Goal: Task Accomplishment & Management: Complete application form

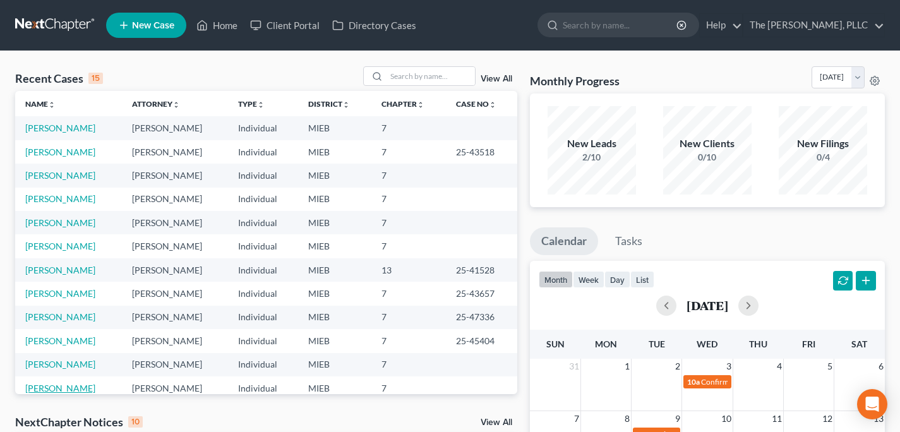
click at [46, 389] on link "[PERSON_NAME]" at bounding box center [60, 388] width 70 height 11
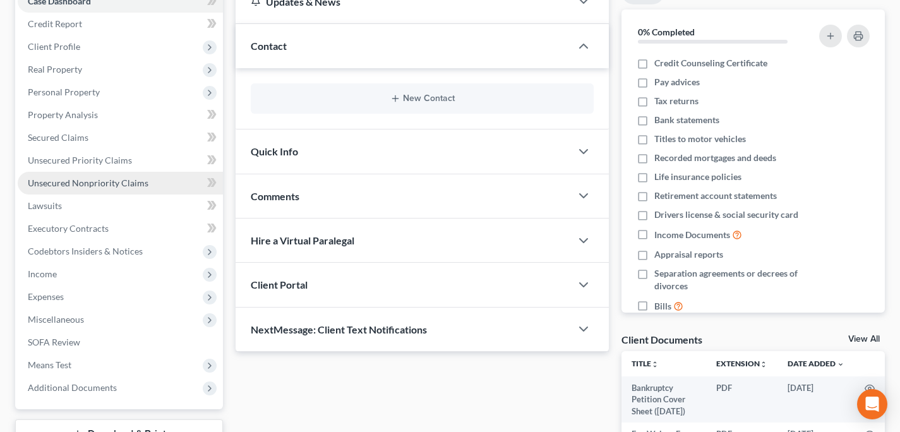
click at [97, 179] on span "Unsecured Nonpriority Claims" at bounding box center [88, 182] width 121 height 11
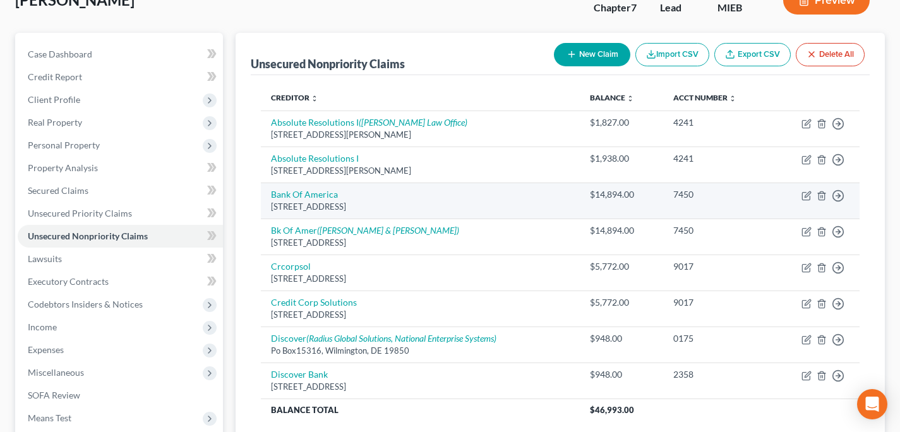
scroll to position [92, 0]
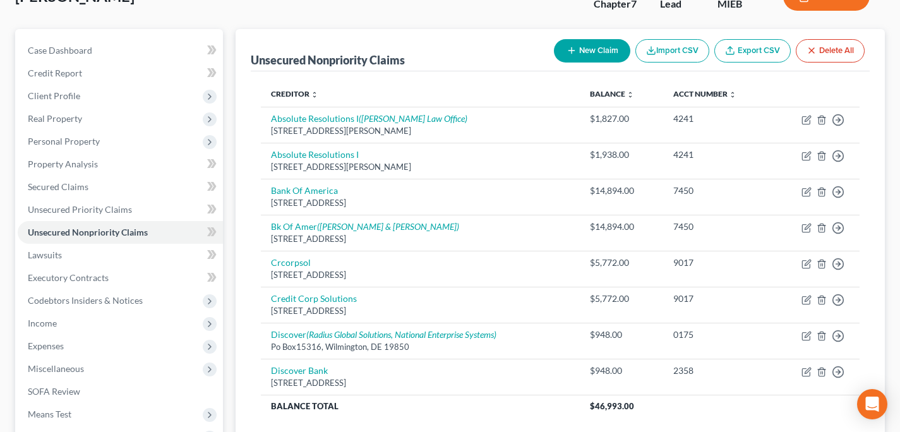
click at [596, 52] on button "New Claim" at bounding box center [592, 50] width 76 height 23
select select "0"
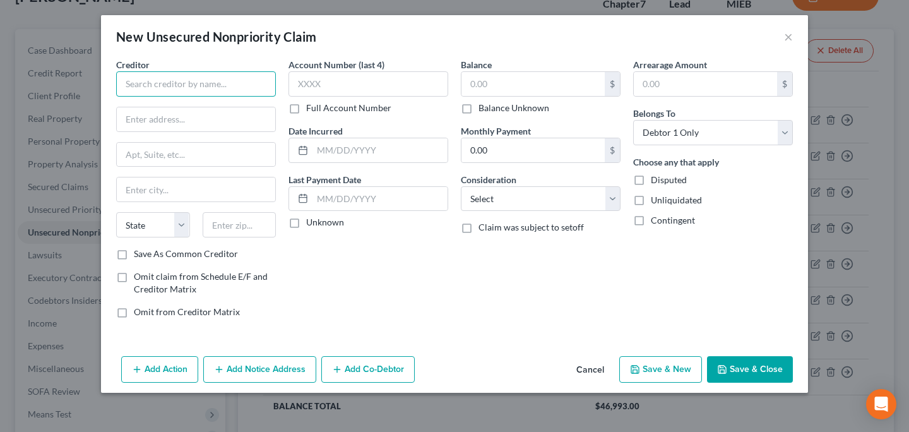
click at [133, 76] on input "text" at bounding box center [196, 83] width 160 height 25
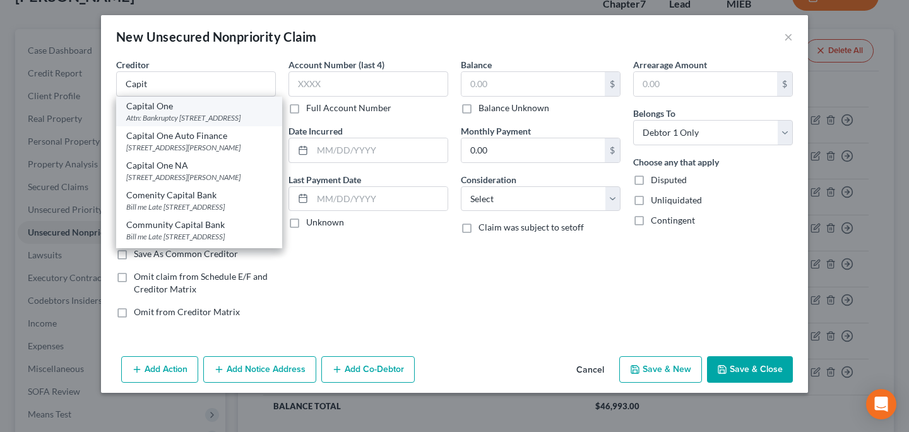
click at [182, 116] on div "Attn: Bankruptcy [STREET_ADDRESS]" at bounding box center [199, 117] width 146 height 11
type input "Capital One"
type input "Attn: Bankruptcy"
type input "PO Box 30285"
type input "[GEOGRAPHIC_DATA]"
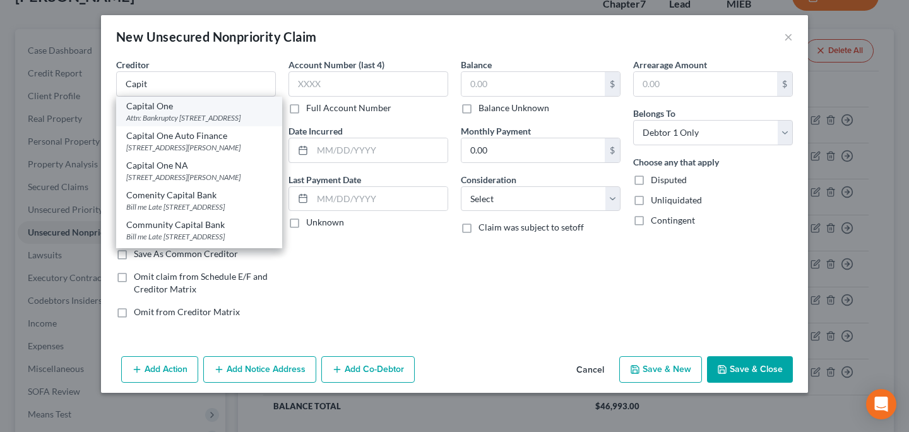
select select "46"
type input "84130"
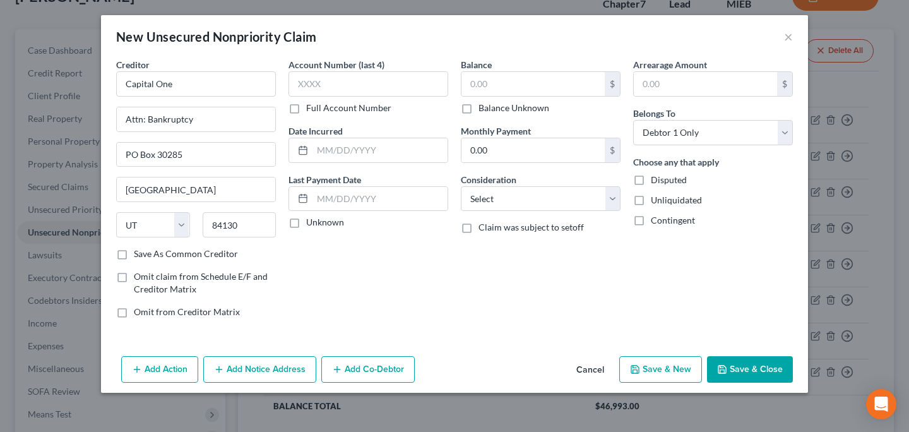
click at [198, 254] on label "Save As Common Creditor" at bounding box center [186, 254] width 104 height 13
click at [147, 254] on input "Save As Common Creditor" at bounding box center [143, 252] width 8 height 8
checkbox input "true"
click at [504, 83] on input "text" at bounding box center [533, 84] width 143 height 24
click at [503, 200] on select "Select Cable / Satellite Services Collection Agency Credit Card Debt Debt Couns…" at bounding box center [541, 198] width 160 height 25
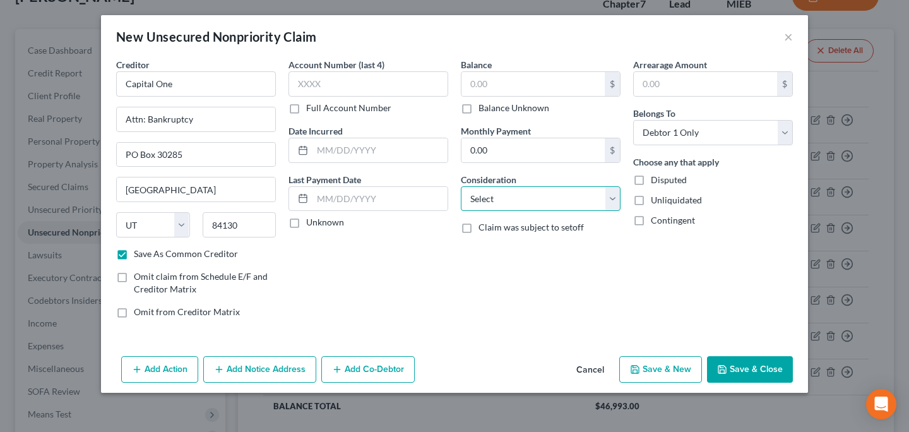
select select "2"
click at [461, 186] on select "Select Cable / Satellite Services Collection Agency Credit Card Debt Debt Couns…" at bounding box center [541, 198] width 160 height 25
click at [519, 109] on label "Balance Unknown" at bounding box center [514, 108] width 71 height 13
click at [492, 109] on input "Balance Unknown" at bounding box center [488, 106] width 8 height 8
checkbox input "true"
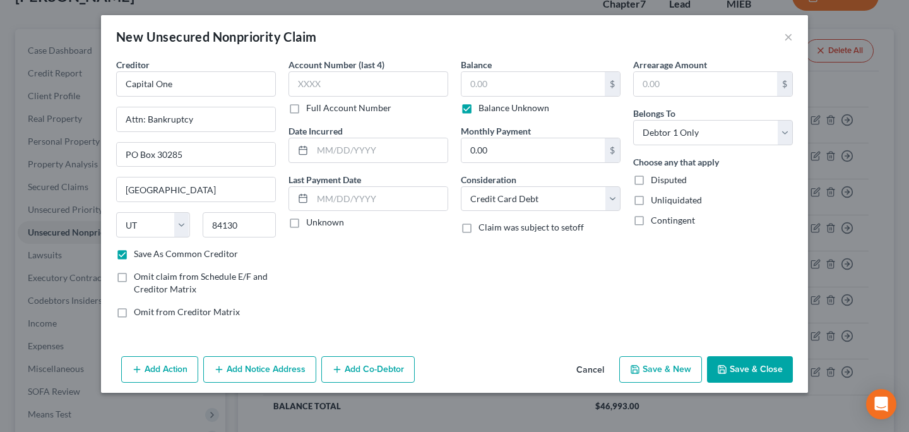
type input "0.00"
click at [746, 365] on button "Save & Close" at bounding box center [750, 369] width 86 height 27
checkbox input "false"
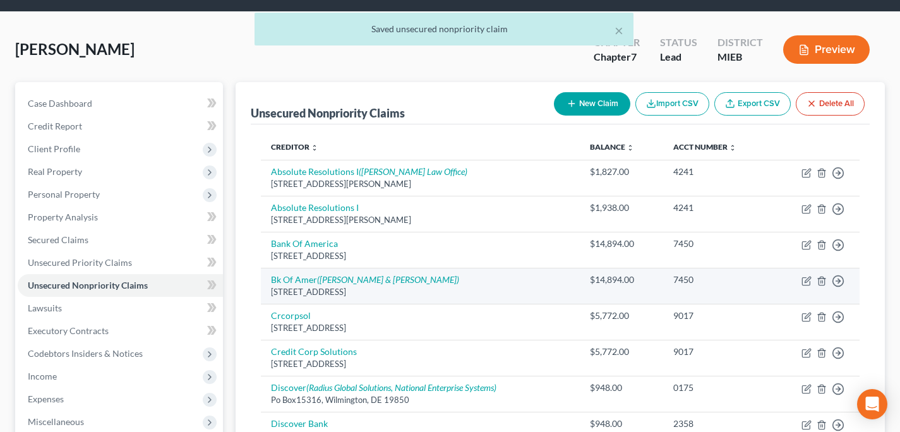
scroll to position [65, 0]
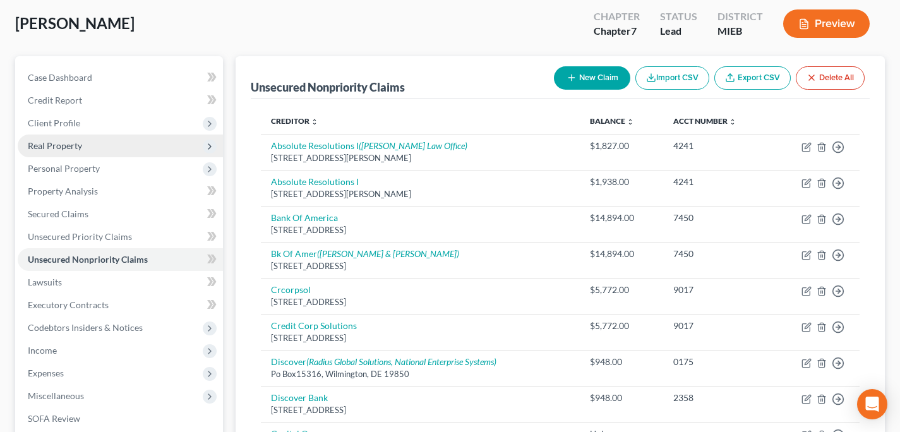
click at [128, 153] on span "Real Property" at bounding box center [120, 145] width 205 height 23
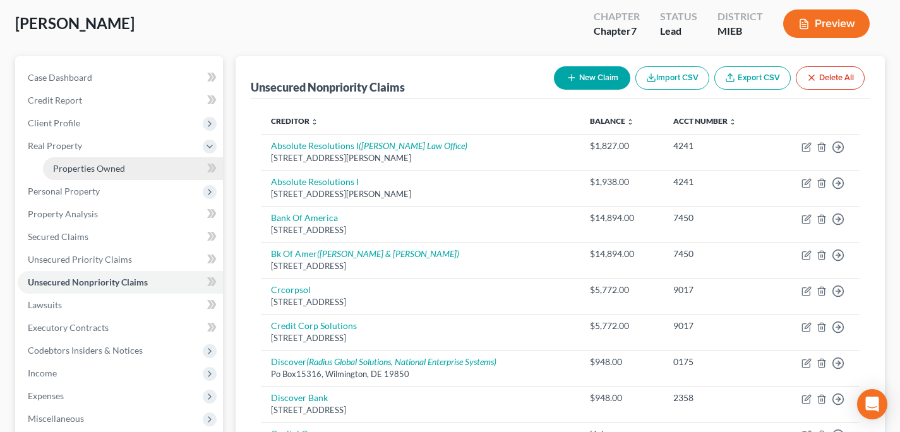
click at [123, 165] on span "Properties Owned" at bounding box center [89, 168] width 72 height 11
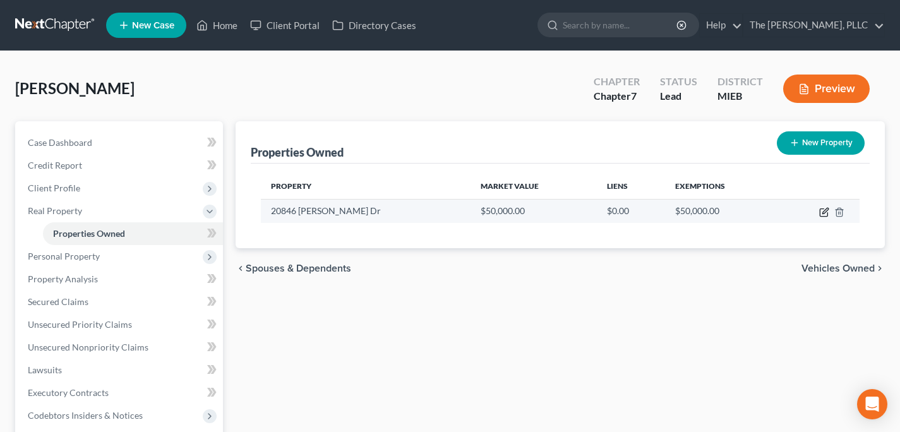
click at [823, 211] on icon "button" at bounding box center [824, 212] width 10 height 10
select select "23"
select select "0"
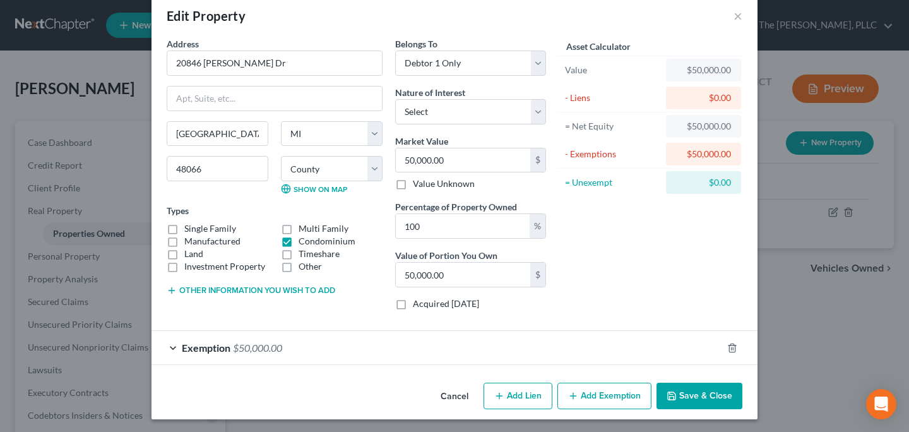
scroll to position [23, 0]
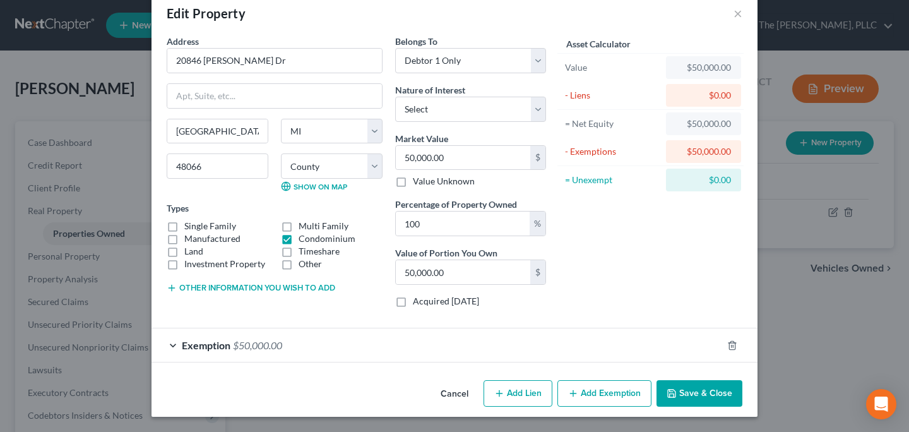
click at [304, 352] on div "Exemption $50,000.00" at bounding box center [437, 344] width 571 height 33
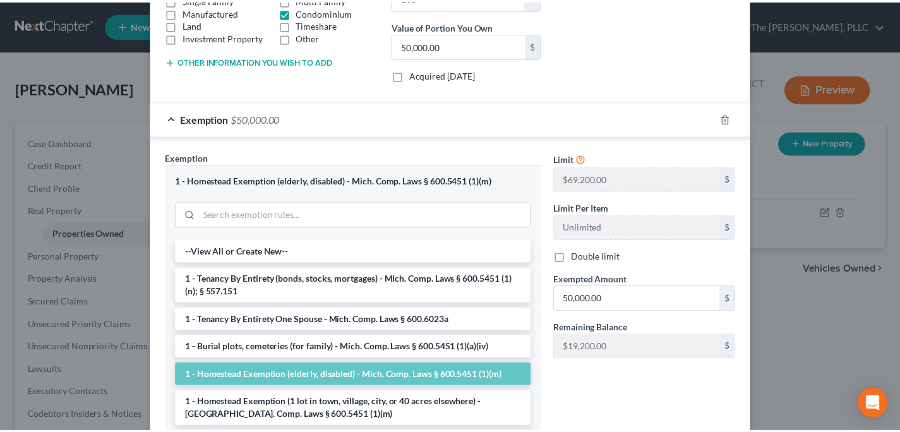
scroll to position [326, 0]
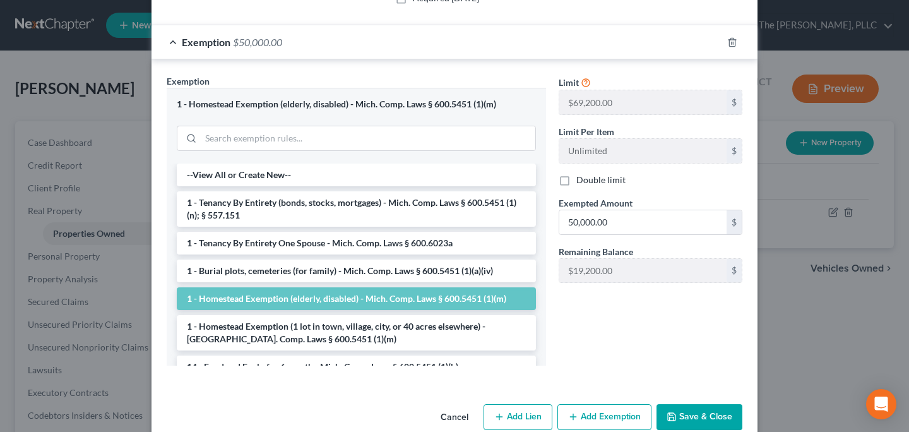
click at [705, 419] on button "Save & Close" at bounding box center [700, 417] width 86 height 27
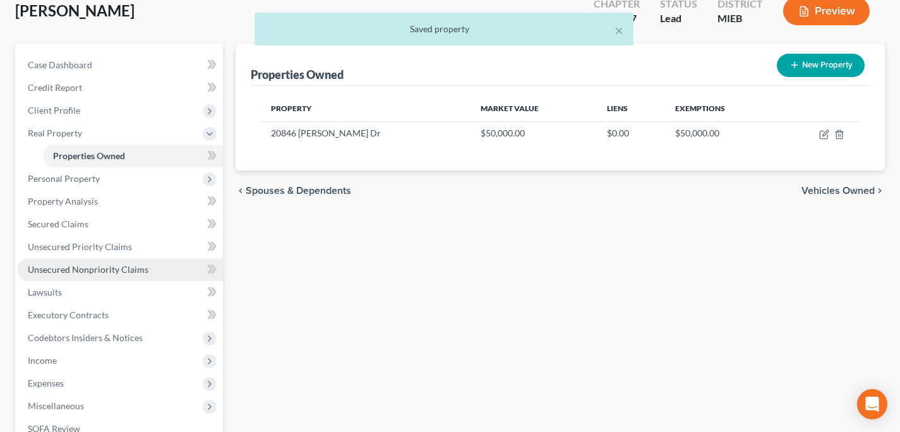
scroll to position [78, 0]
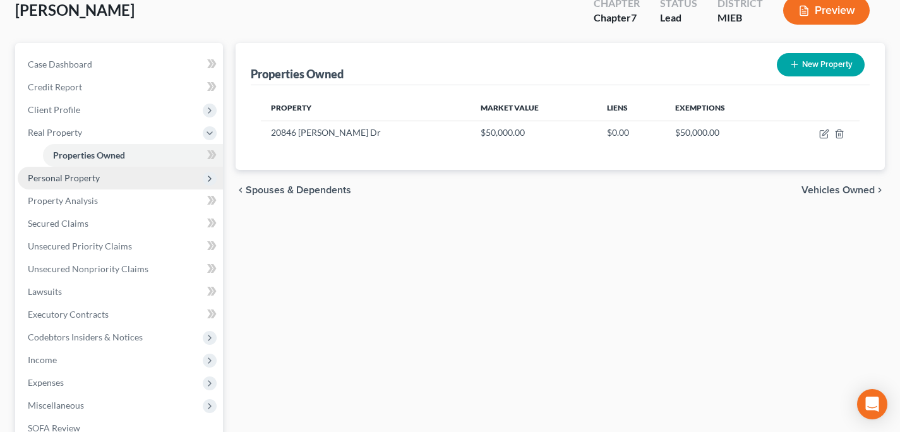
click at [114, 173] on span "Personal Property" at bounding box center [120, 178] width 205 height 23
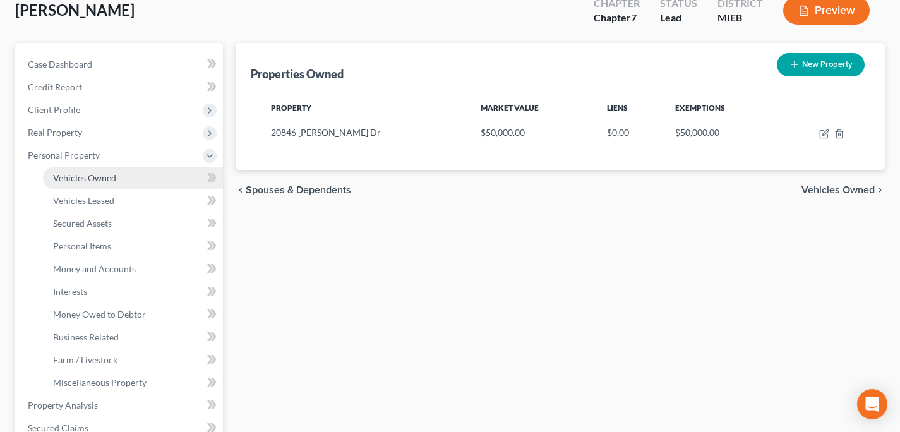
click at [131, 182] on link "Vehicles Owned" at bounding box center [133, 178] width 180 height 23
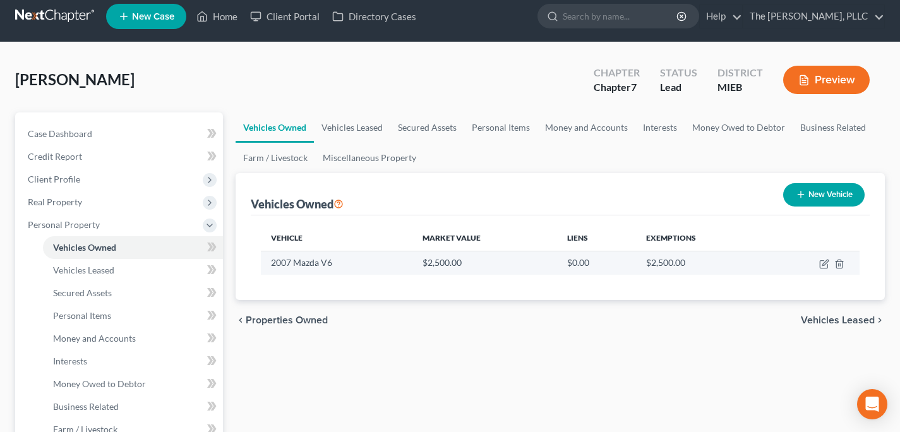
scroll to position [10, 0]
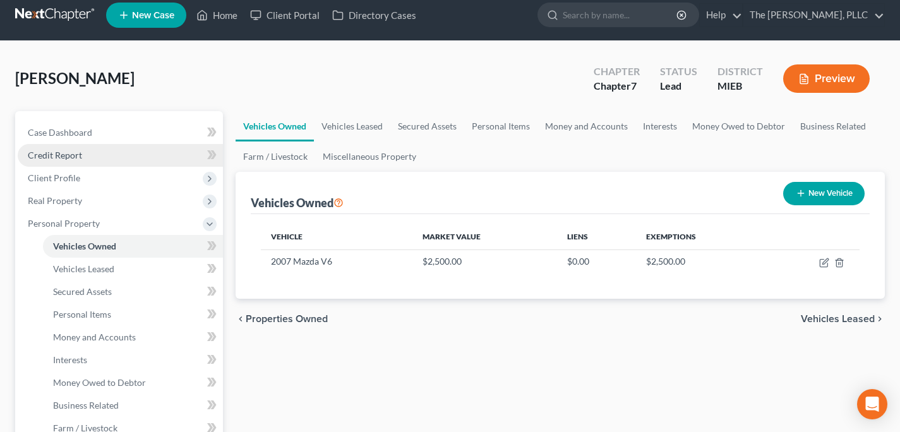
click at [105, 157] on link "Credit Report" at bounding box center [120, 155] width 205 height 23
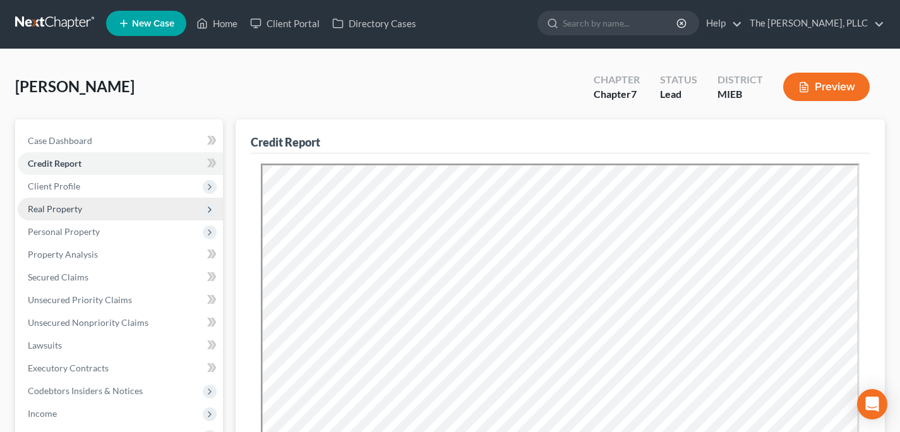
scroll to position [3, 0]
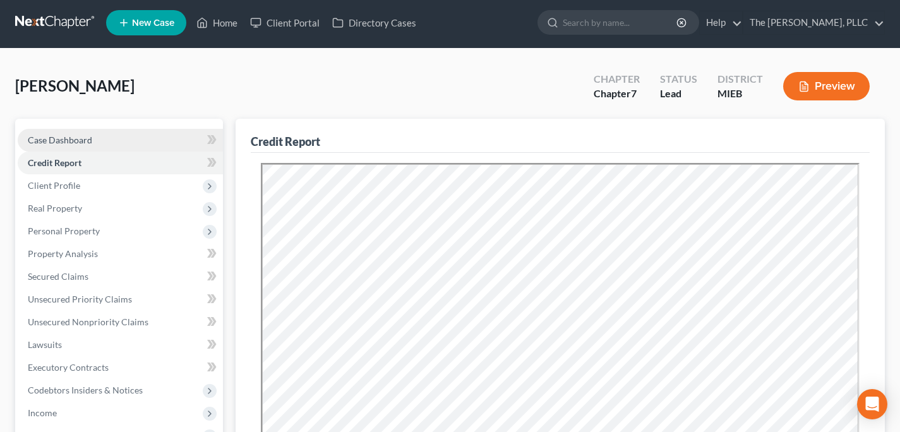
click at [90, 142] on span "Case Dashboard" at bounding box center [60, 139] width 64 height 11
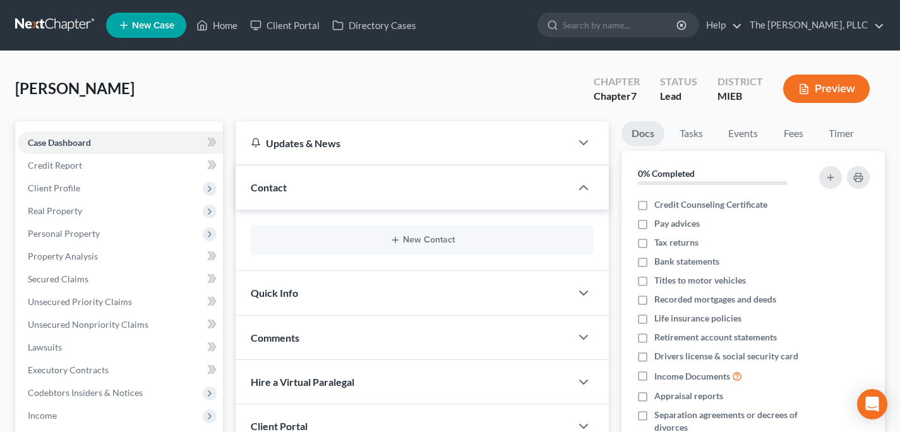
click at [37, 30] on link at bounding box center [55, 25] width 81 height 23
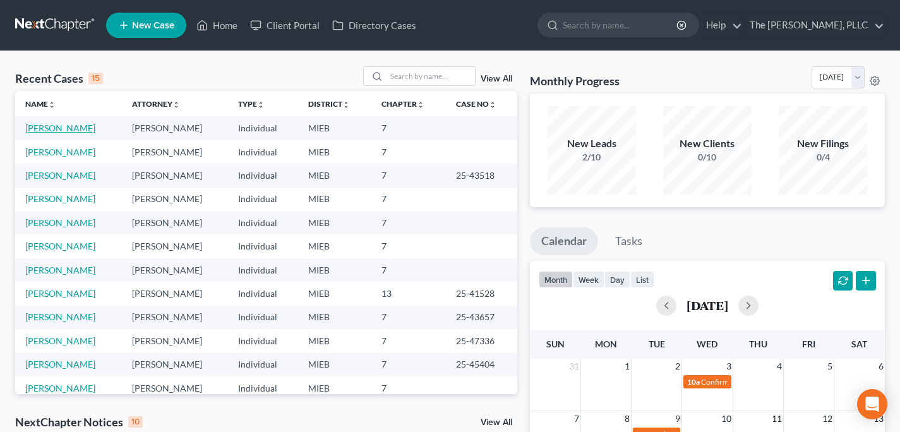
click at [63, 128] on link "[PERSON_NAME]" at bounding box center [60, 127] width 70 height 11
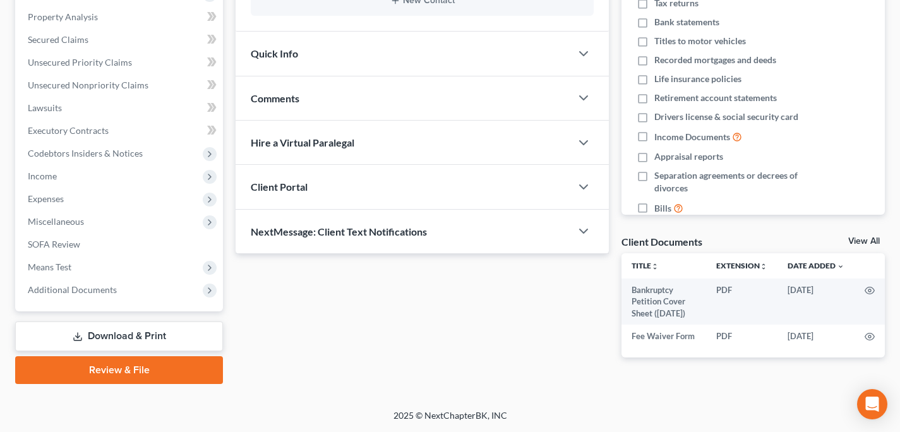
scroll to position [244, 0]
click at [164, 364] on link "Review & File" at bounding box center [119, 370] width 208 height 28
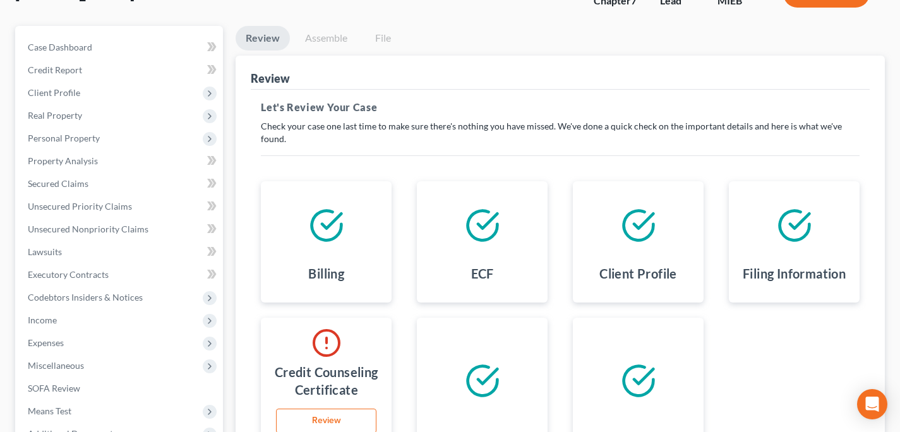
scroll to position [96, 0]
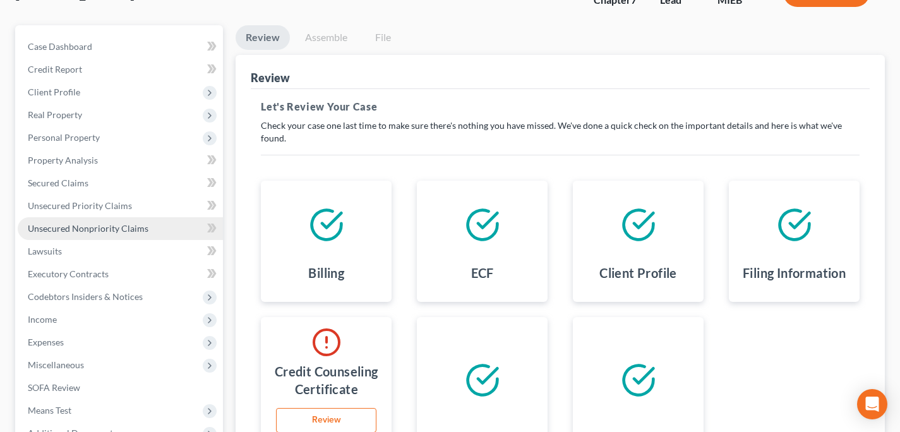
click at [121, 229] on span "Unsecured Nonpriority Claims" at bounding box center [88, 228] width 121 height 11
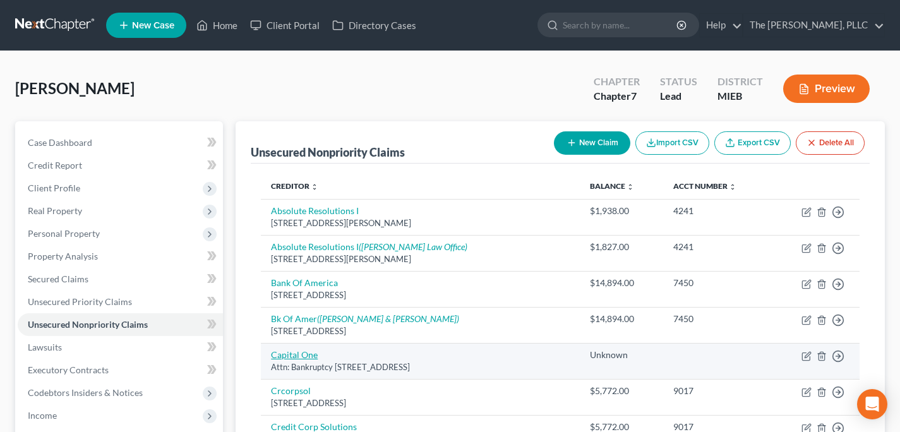
click at [304, 355] on link "Capital One" at bounding box center [294, 354] width 47 height 11
select select "46"
select select "2"
select select "0"
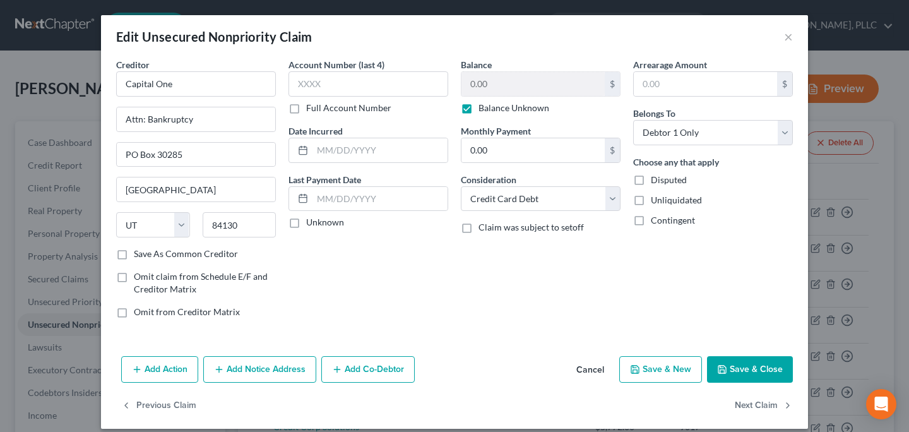
click at [488, 109] on label "Balance Unknown" at bounding box center [514, 108] width 71 height 13
click at [488, 109] on input "Balance Unknown" at bounding box center [488, 106] width 8 height 8
checkbox input "false"
click at [494, 81] on input "0.00" at bounding box center [533, 84] width 143 height 24
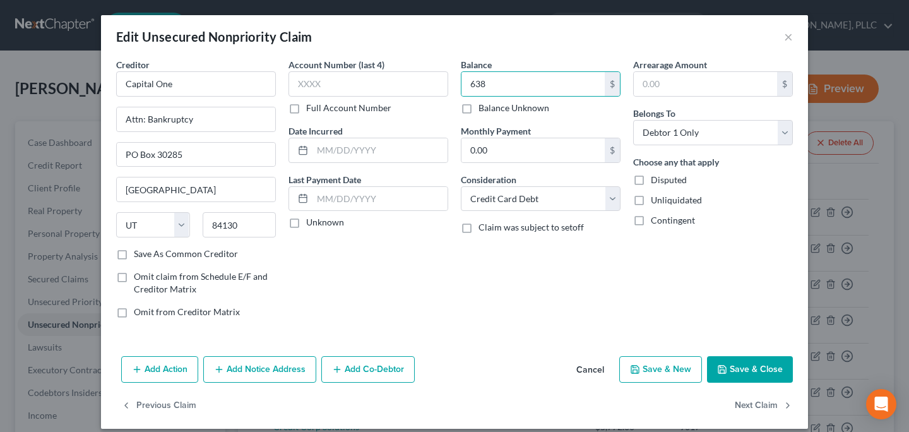
click at [566, 299] on div "Balance 638.00 $ Balance Unknown Balance Undetermined 638 $ Balance Unknown Mon…" at bounding box center [541, 193] width 172 height 270
click at [738, 374] on button "Save & Close" at bounding box center [750, 369] width 86 height 27
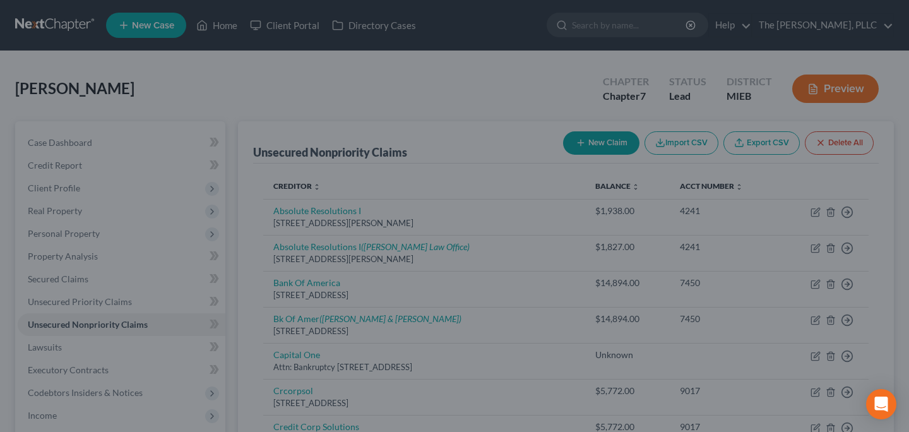
type input "638.00"
type input "0"
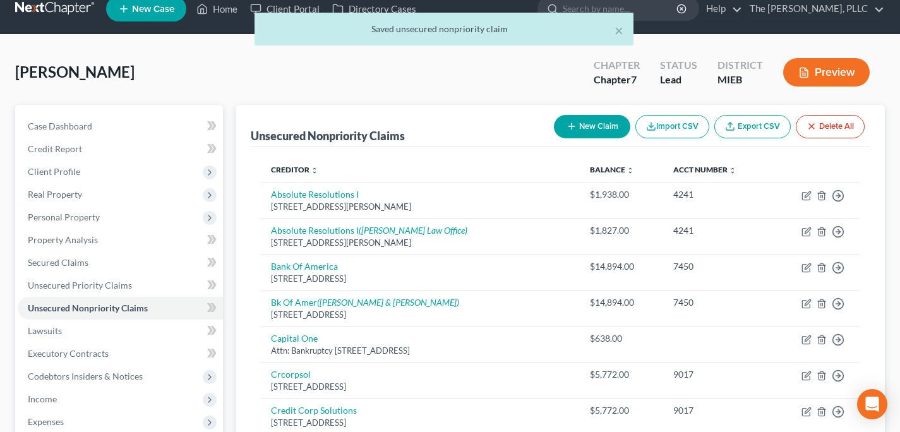
scroll to position [16, 0]
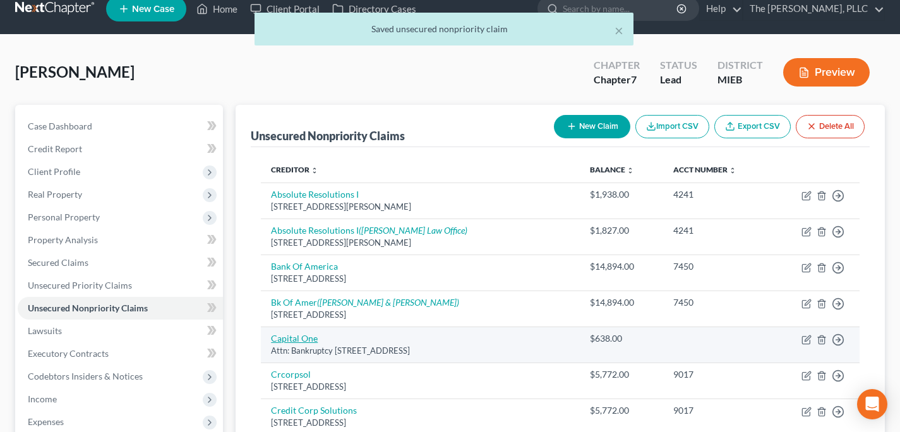
click at [302, 338] on link "Capital One" at bounding box center [294, 338] width 47 height 11
select select "46"
select select "2"
select select "0"
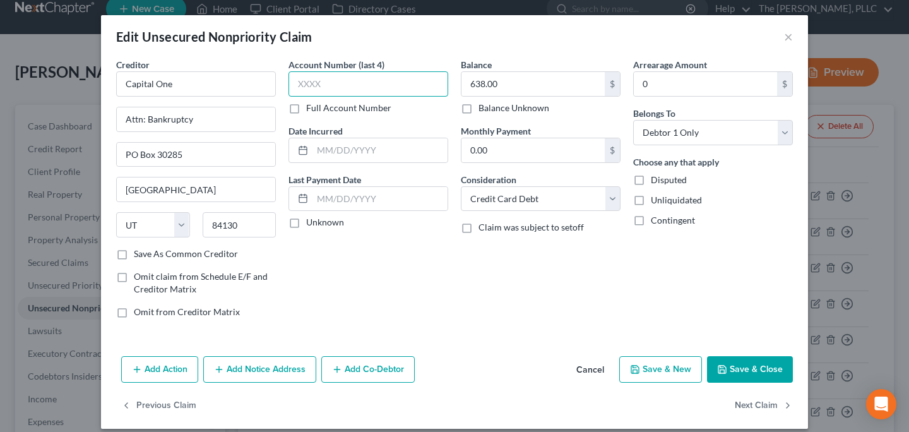
click at [348, 80] on input "text" at bounding box center [369, 83] width 160 height 25
type input "9070"
click at [737, 357] on button "Save & Close" at bounding box center [750, 369] width 86 height 27
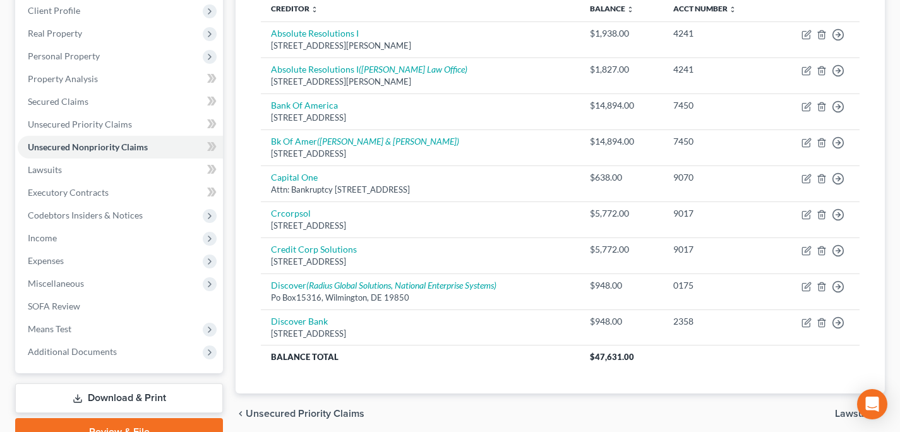
scroll to position [238, 0]
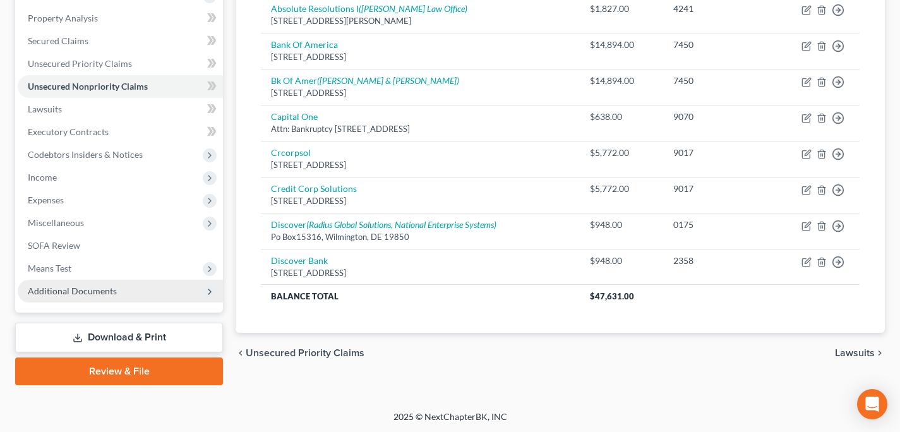
click at [124, 291] on span "Additional Documents" at bounding box center [120, 291] width 205 height 23
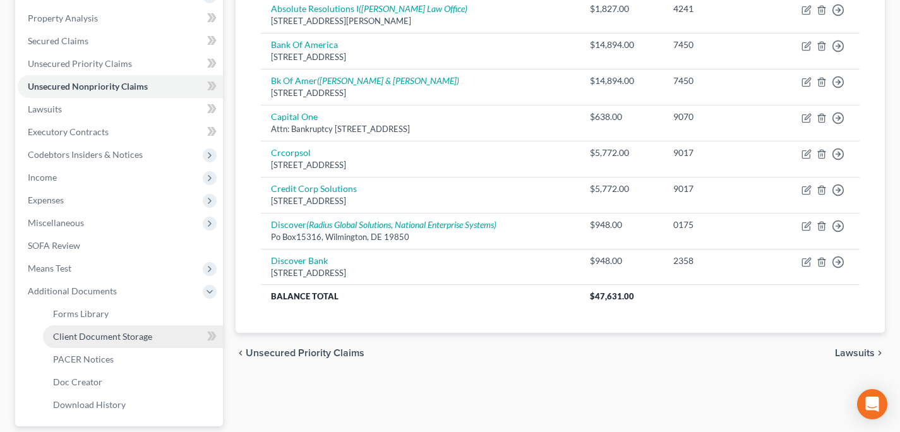
click at [110, 338] on span "Client Document Storage" at bounding box center [102, 336] width 99 height 11
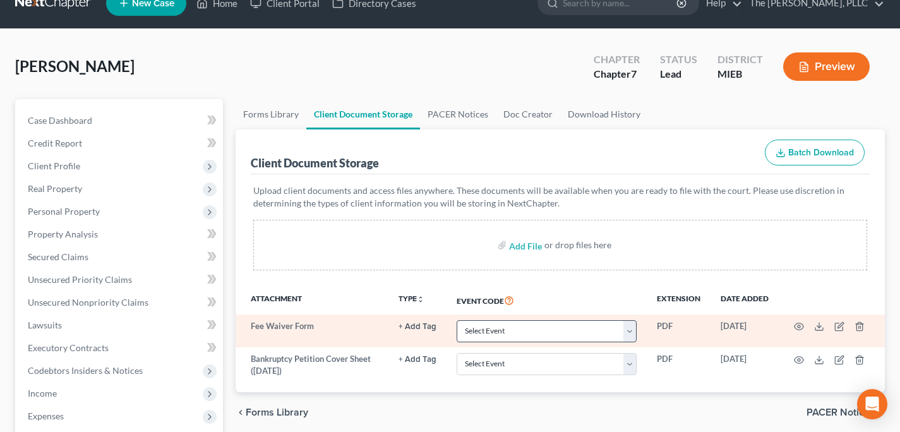
scroll to position [27, 0]
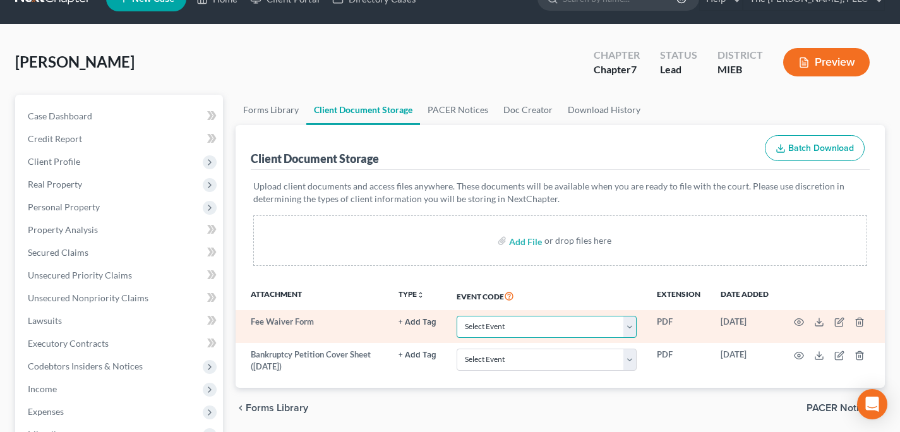
click at [506, 328] on select "Select Event 20 Largest Unsecured Creditors Amended Chapter 11 Plan Amended Cha…" at bounding box center [546, 327] width 180 height 22
click at [861, 325] on icon "button" at bounding box center [859, 322] width 10 height 10
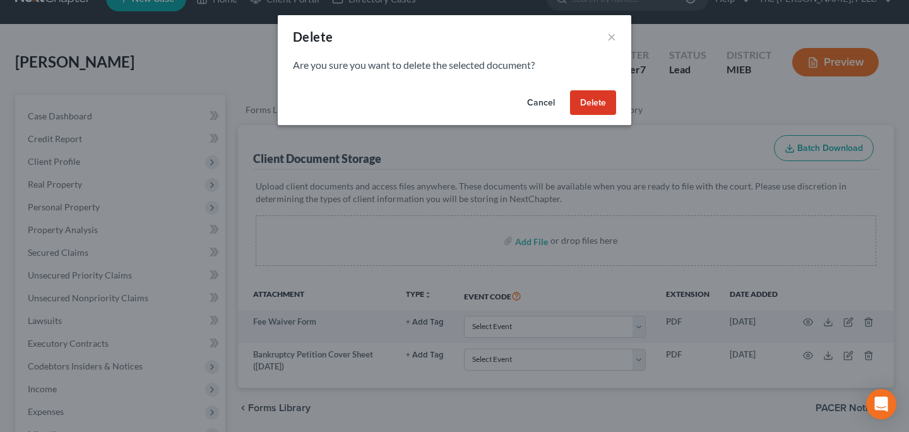
click at [530, 102] on button "Cancel" at bounding box center [541, 102] width 48 height 25
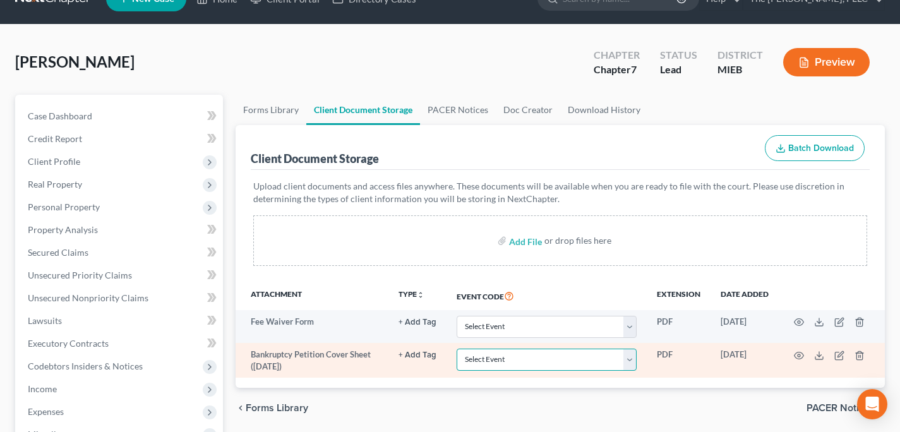
click at [490, 361] on select "Select Event 20 Largest Unsecured Creditors Amended Chapter 11 Plan Amended Cha…" at bounding box center [546, 360] width 180 height 22
select select "6"
click at [456, 349] on select "Select Event 20 Largest Unsecured Creditors Amended Chapter 11 Plan Amended Cha…" at bounding box center [546, 360] width 180 height 22
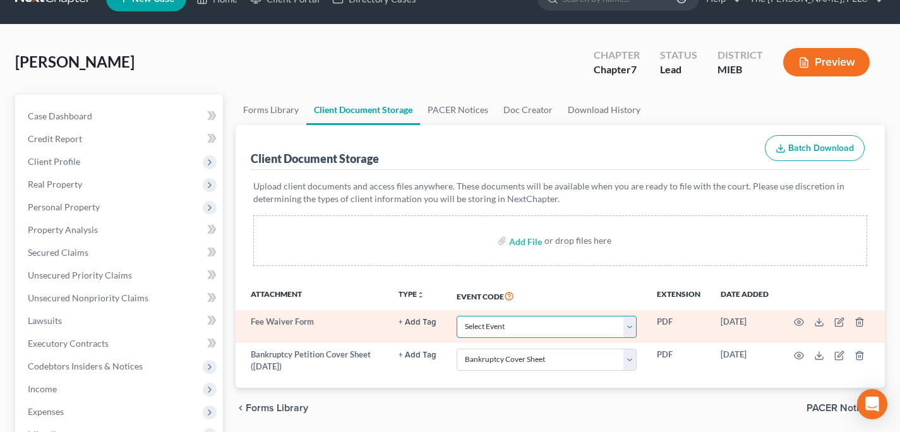
click at [490, 324] on select "Select Event 20 Largest Unsecured Creditors Amended Chapter 11 Plan Amended Cha…" at bounding box center [546, 327] width 180 height 22
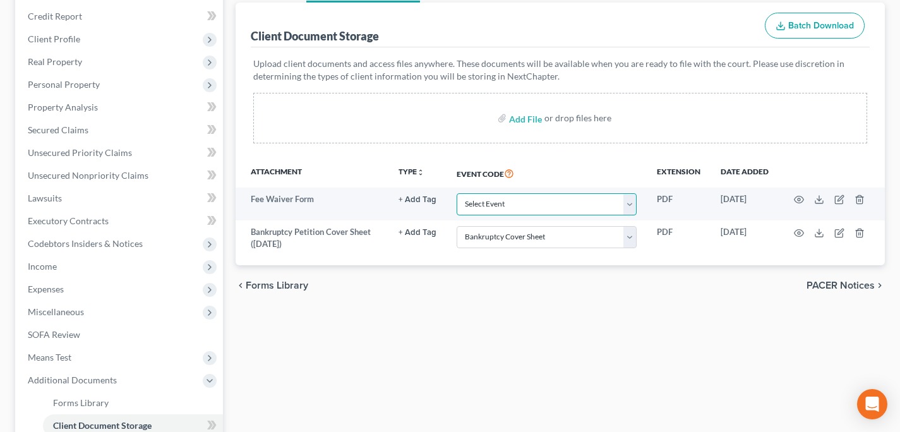
scroll to position [193, 0]
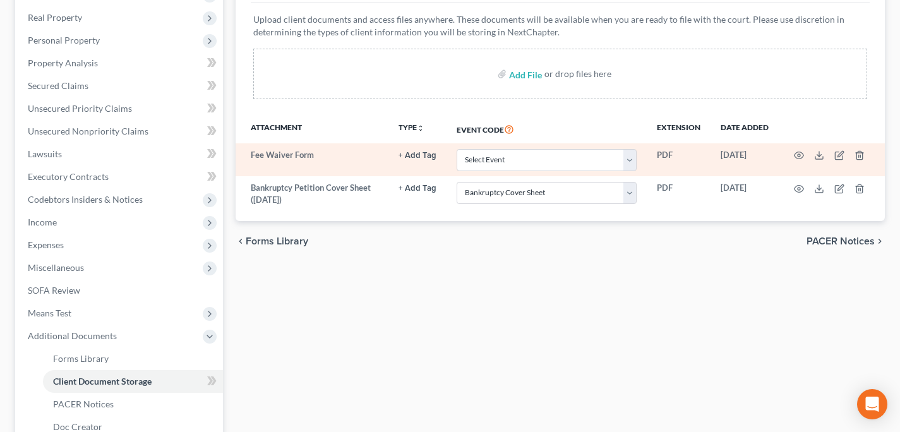
click at [491, 174] on td "Select Event 20 Largest Unsecured Creditors Amended Chapter 11 Plan Amended Cha…" at bounding box center [546, 159] width 200 height 33
click at [492, 165] on select "Select Event 20 Largest Unsecured Creditors Amended Chapter 11 Plan Amended Cha…" at bounding box center [546, 160] width 180 height 22
select select "20"
click at [456, 149] on select "Select Event 20 Largest Unsecured Creditors Amended Chapter 11 Plan Amended Cha…" at bounding box center [546, 160] width 180 height 22
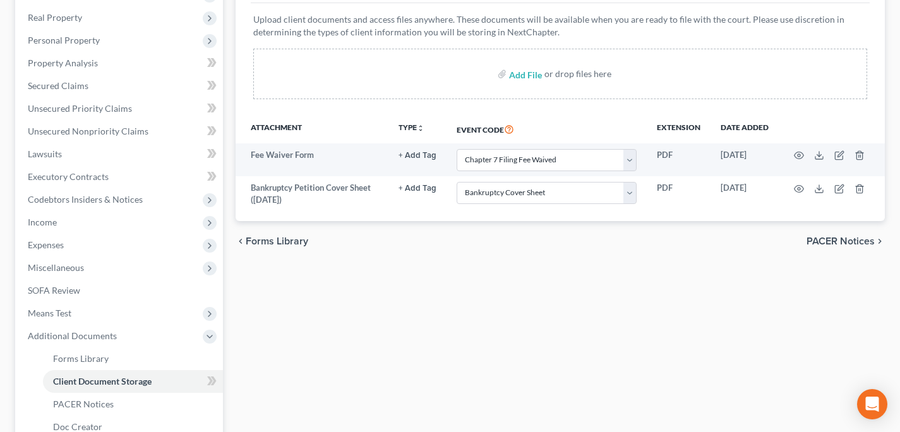
click at [512, 269] on div "Forms Library Client Document Storage PACER Notices Doc Creator Download Histor…" at bounding box center [560, 236] width 662 height 616
click at [819, 241] on span "PACER Notices" at bounding box center [840, 241] width 68 height 10
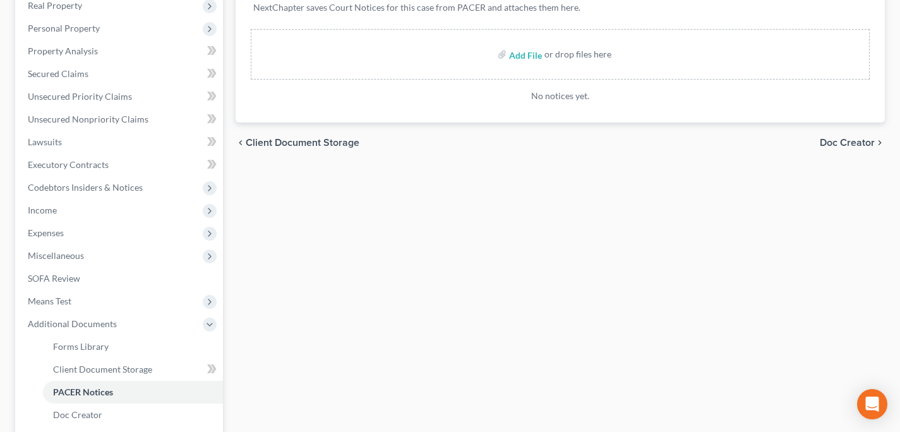
scroll to position [212, 0]
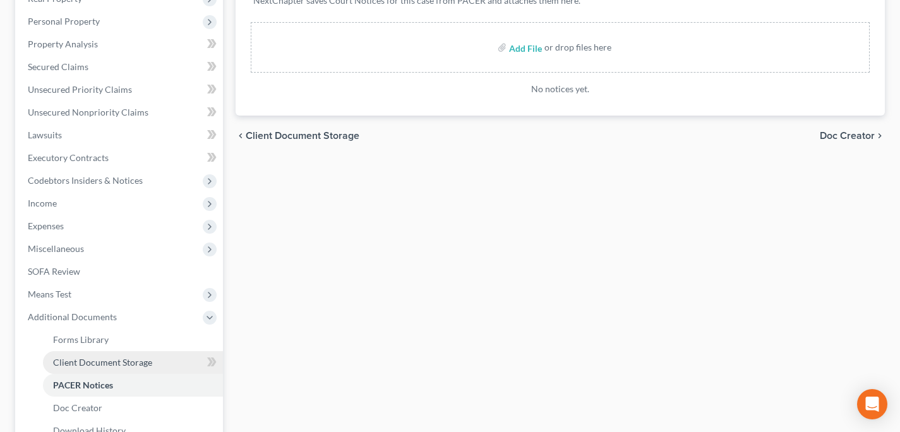
click at [148, 358] on span "Client Document Storage" at bounding box center [102, 362] width 99 height 11
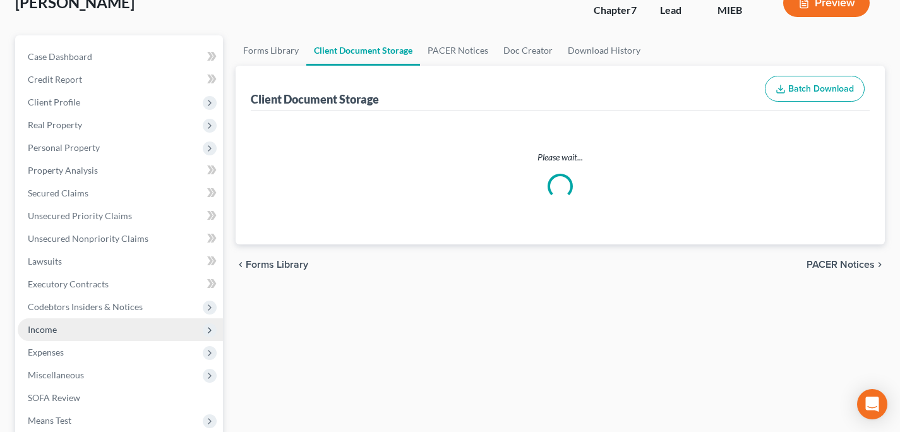
select select "20"
select select "6"
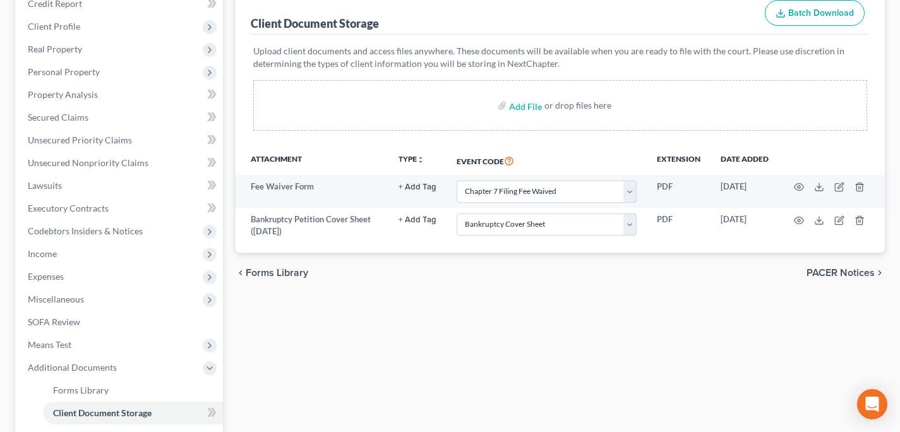
select select "20"
select select "6"
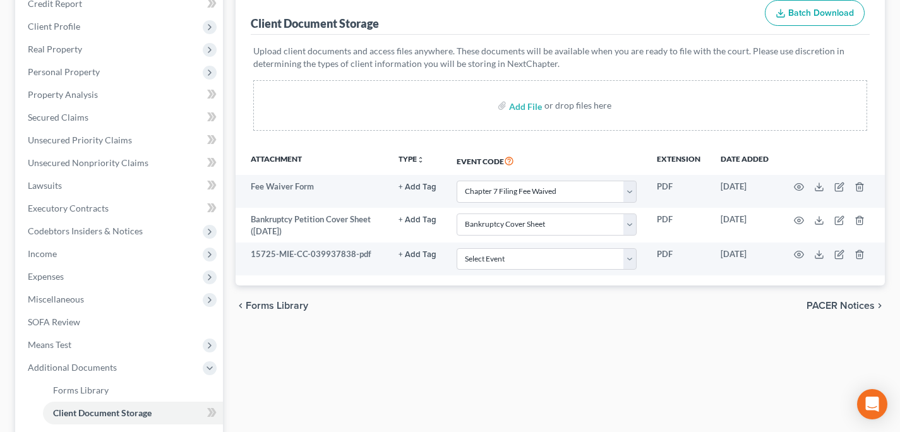
scroll to position [212, 0]
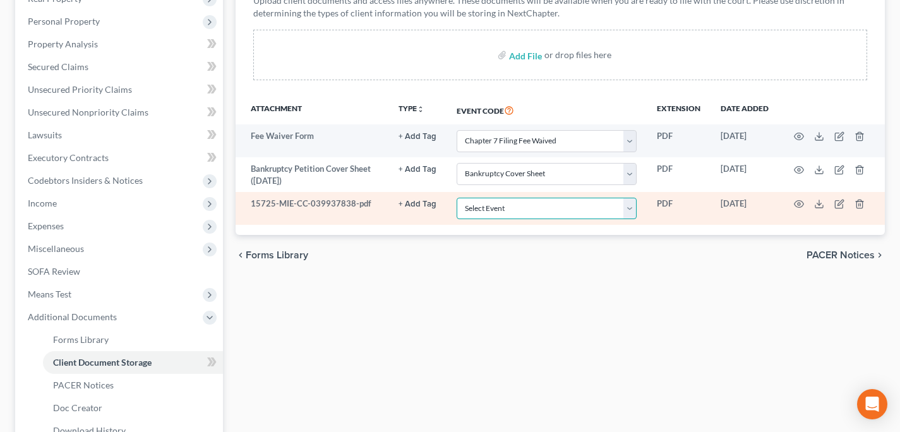
click at [546, 206] on select "Select Event 20 Largest Unsecured Creditors Amended Chapter 11 Plan Amended Cha…" at bounding box center [546, 209] width 180 height 22
select select "7"
click at [456, 198] on select "Select Event 20 Largest Unsecured Creditors Amended Chapter 11 Plan Amended Cha…" at bounding box center [546, 209] width 180 height 22
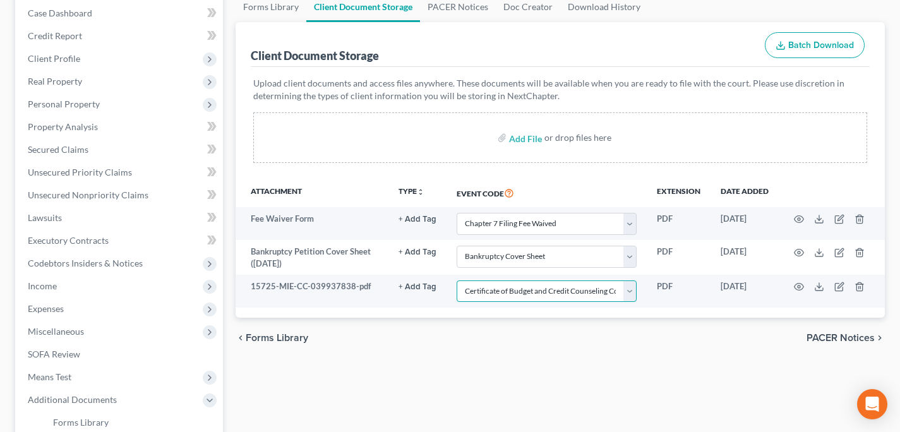
scroll to position [131, 0]
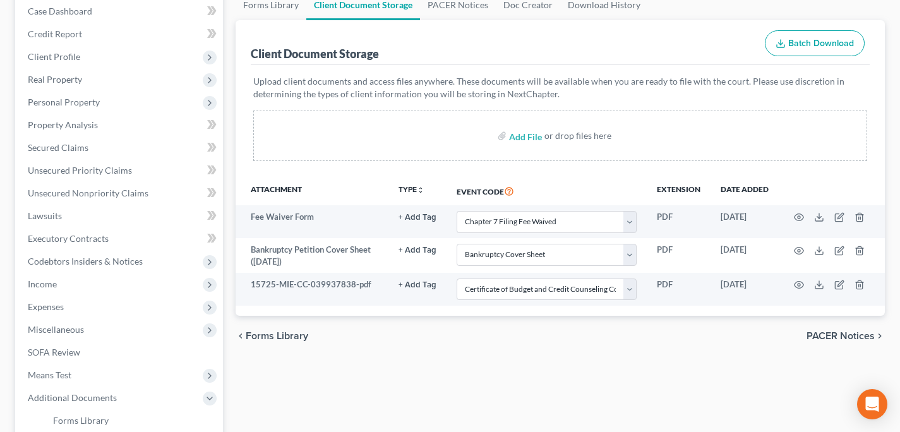
click at [825, 342] on div "chevron_left Forms Library PACER Notices chevron_right" at bounding box center [560, 336] width 649 height 40
click at [821, 333] on span "PACER Notices" at bounding box center [840, 336] width 68 height 10
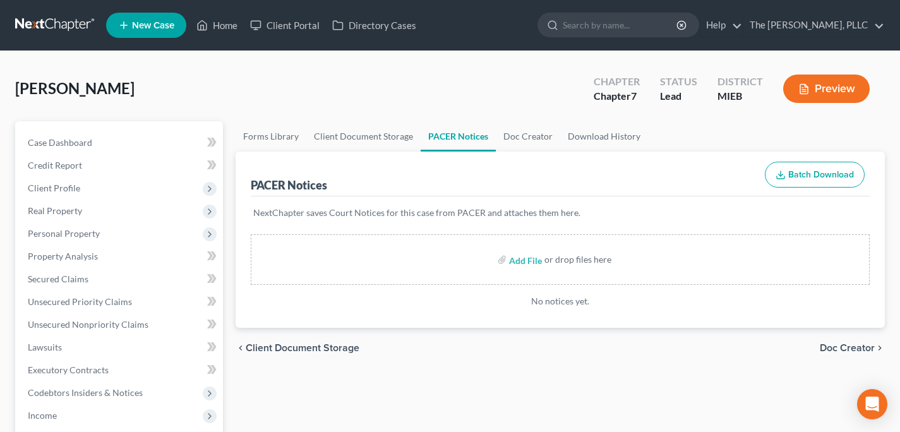
click at [835, 350] on span "Doc Creator" at bounding box center [847, 348] width 55 height 10
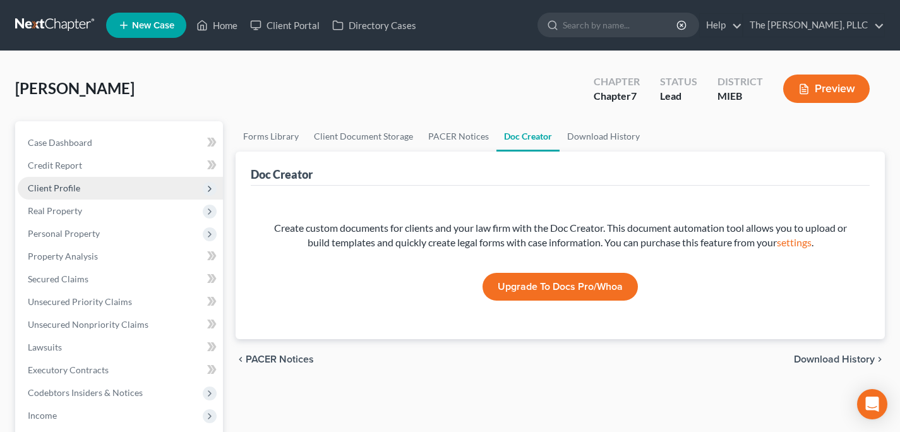
click at [78, 186] on span "Client Profile" at bounding box center [120, 188] width 205 height 23
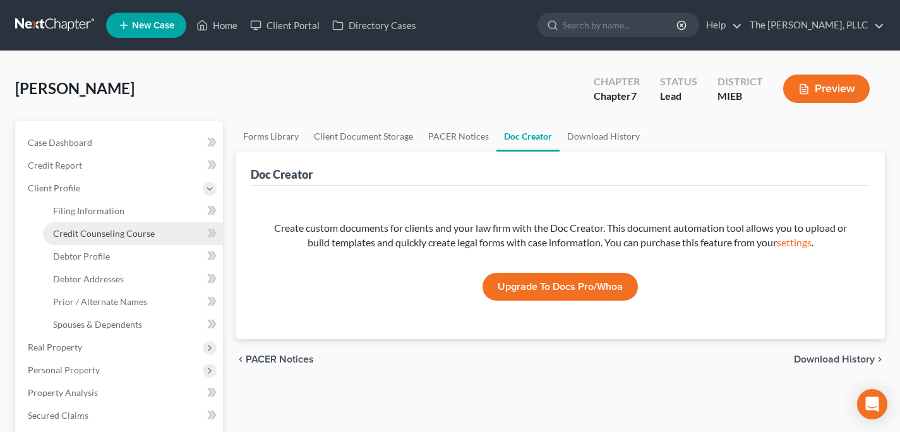
click at [138, 232] on span "Credit Counseling Course" at bounding box center [104, 233] width 102 height 11
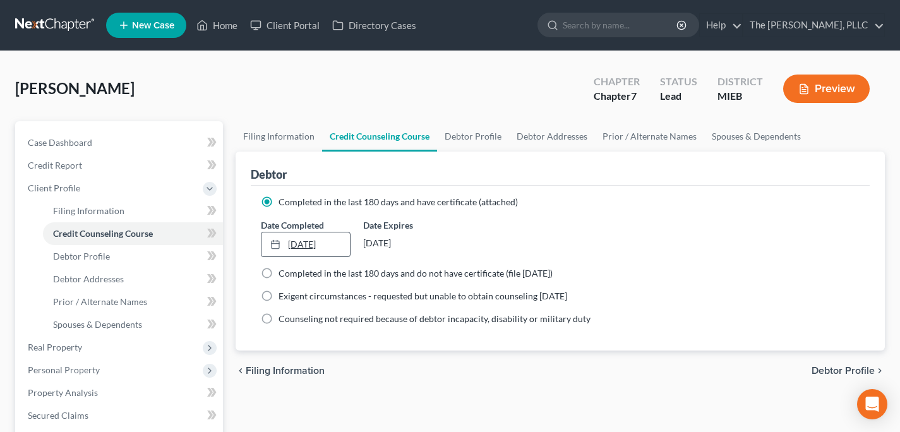
click at [306, 249] on link "4/19/2024" at bounding box center [305, 244] width 88 height 24
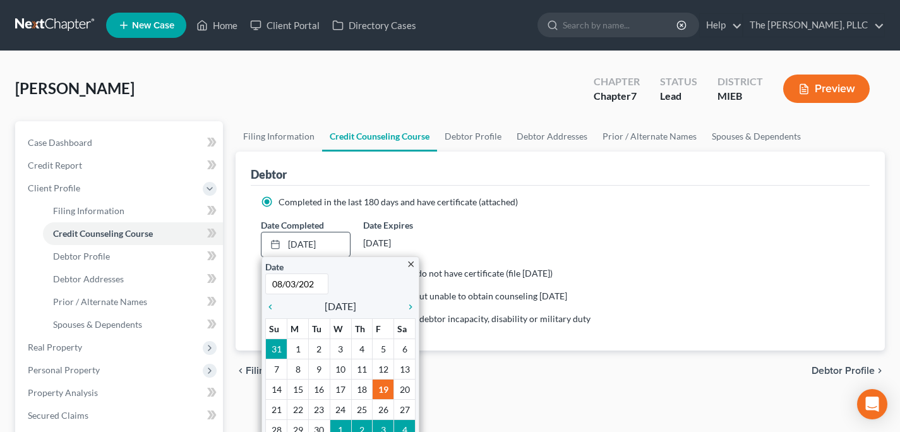
type input "08/03/2025"
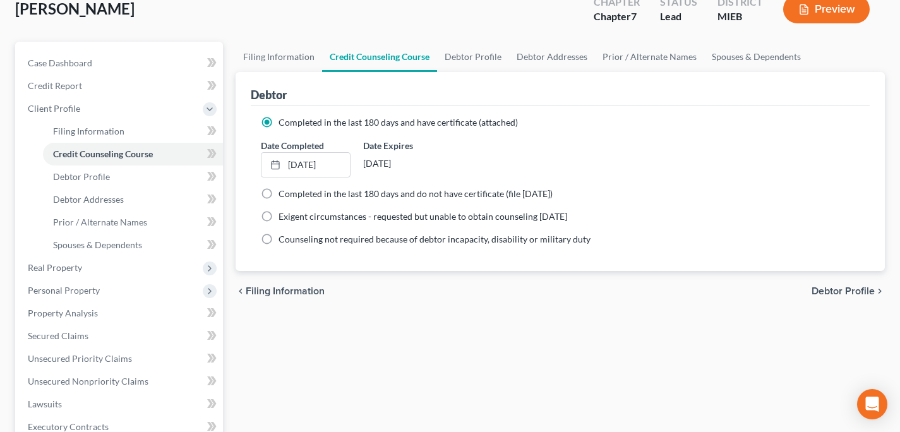
scroll to position [81, 0]
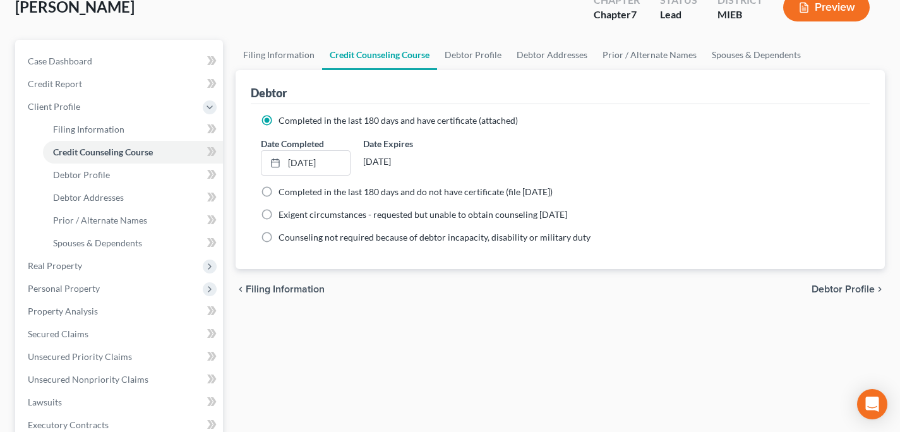
click at [816, 292] on span "Debtor Profile" at bounding box center [842, 289] width 63 height 10
select select "0"
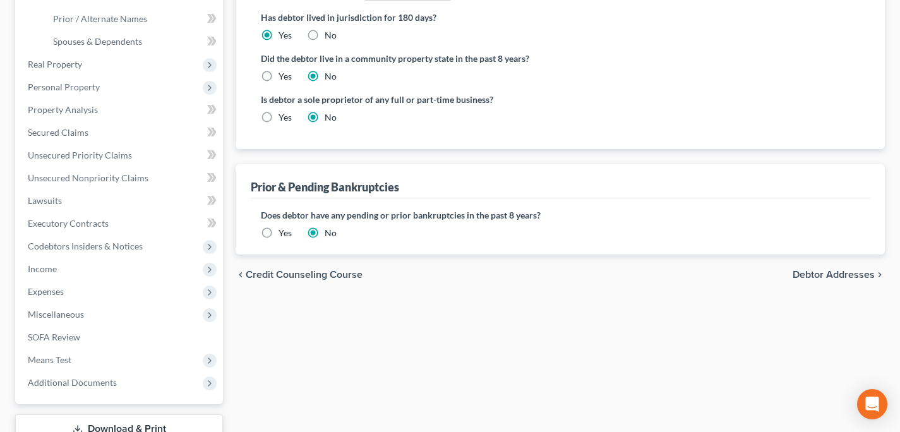
click at [837, 277] on span "Debtor Addresses" at bounding box center [833, 275] width 82 height 10
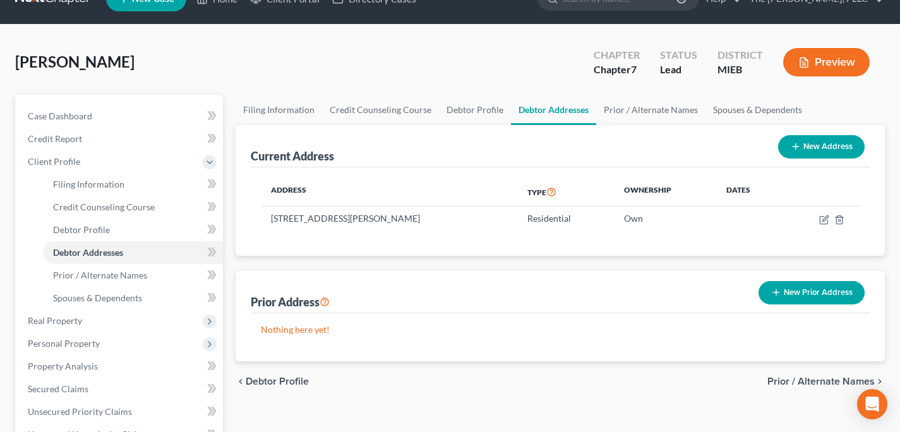
scroll to position [27, 0]
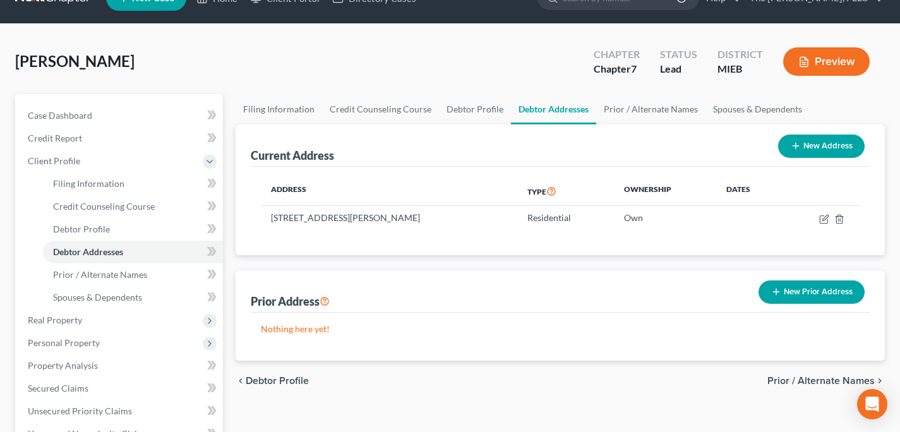
click at [780, 376] on span "Prior / Alternate Names" at bounding box center [820, 381] width 107 height 10
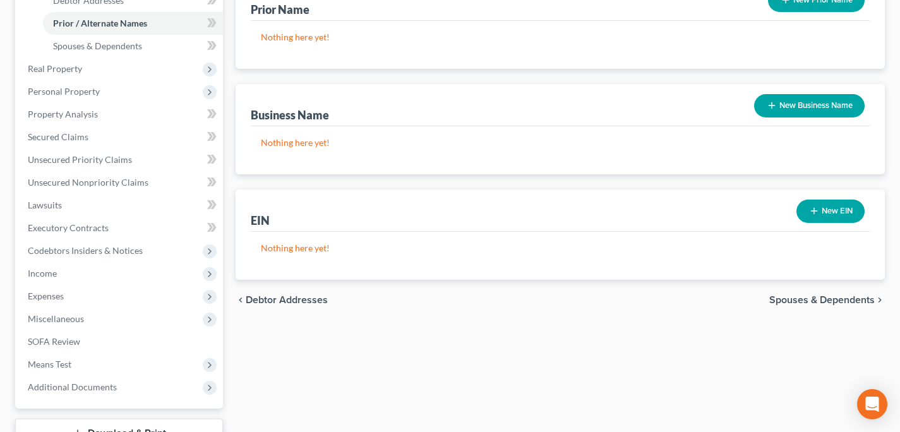
click at [785, 304] on span "Spouses & Dependents" at bounding box center [821, 300] width 105 height 10
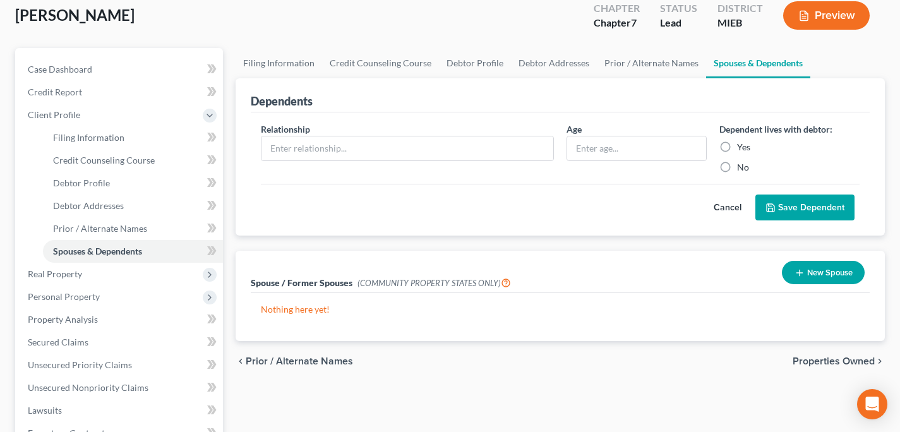
scroll to position [76, 0]
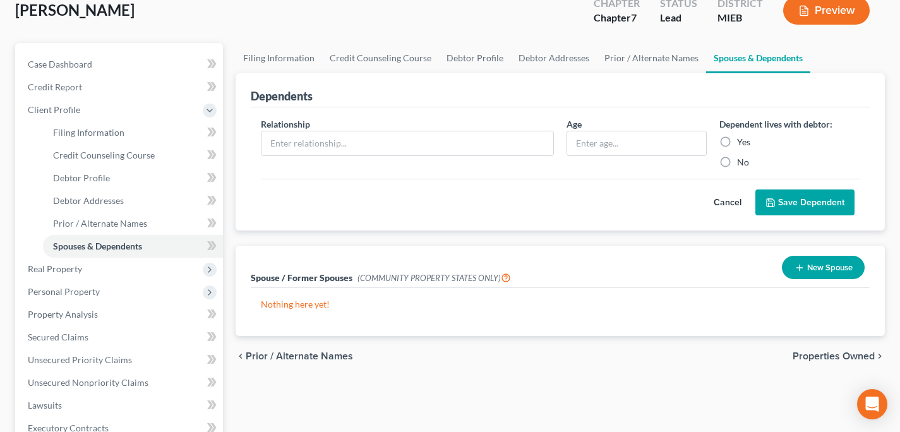
click at [825, 352] on span "Properties Owned" at bounding box center [833, 356] width 82 height 10
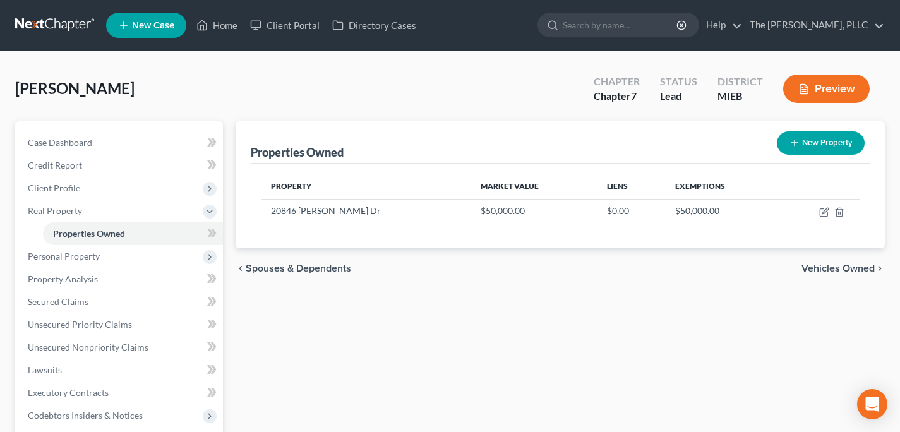
click at [813, 263] on span "Vehicles Owned" at bounding box center [837, 268] width 73 height 10
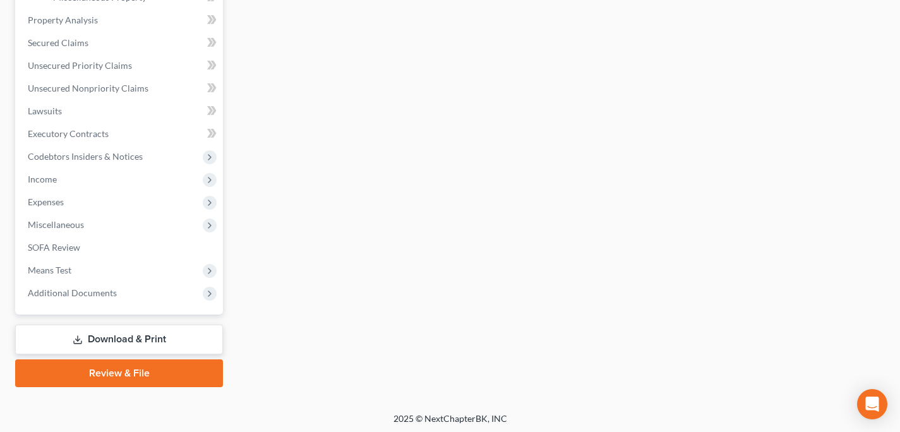
scroll to position [465, 0]
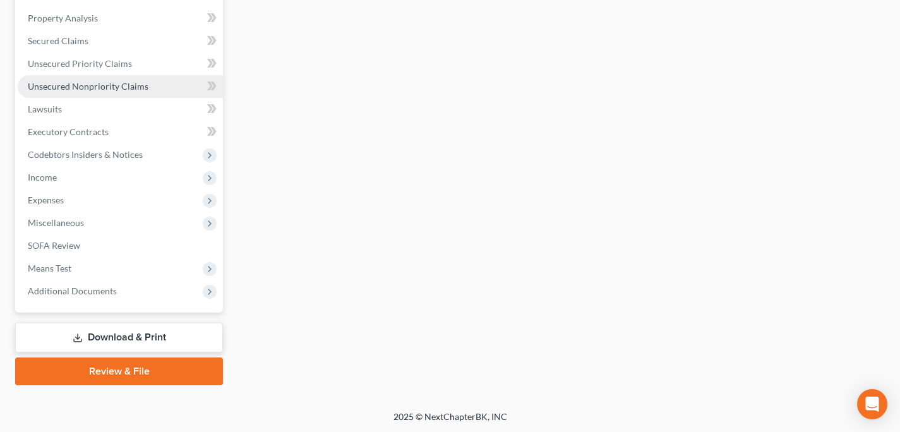
click at [108, 93] on link "Unsecured Nonpriority Claims" at bounding box center [120, 86] width 205 height 23
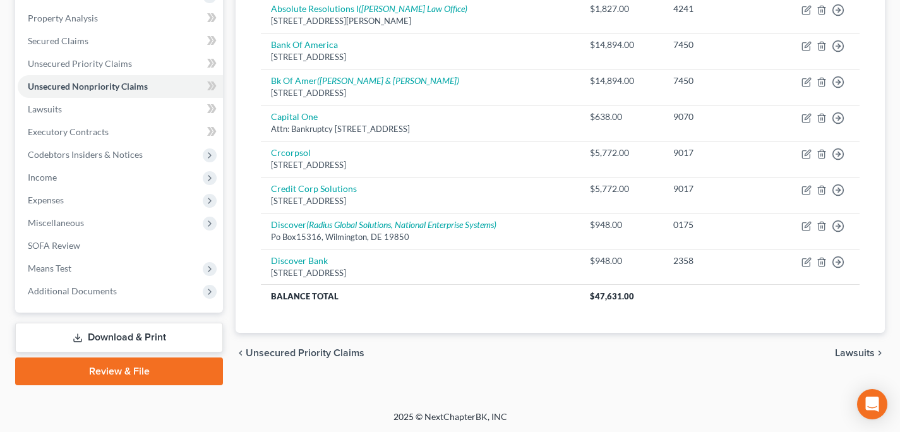
click at [862, 350] on span "Lawsuits" at bounding box center [855, 353] width 40 height 10
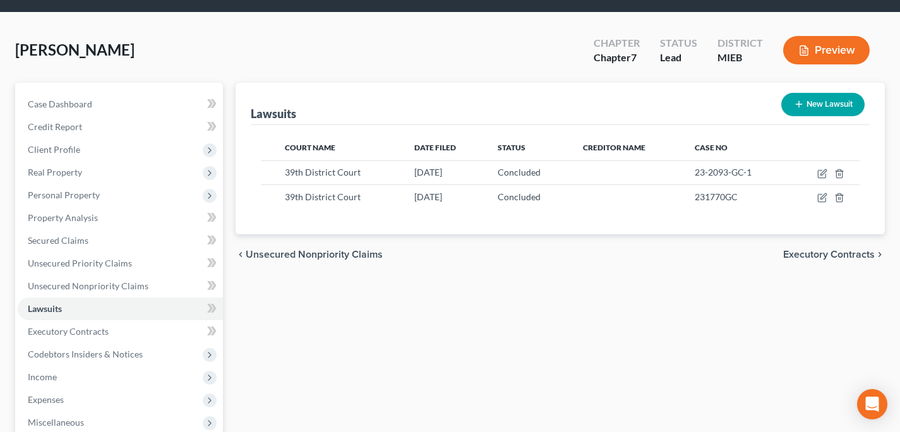
scroll to position [67, 0]
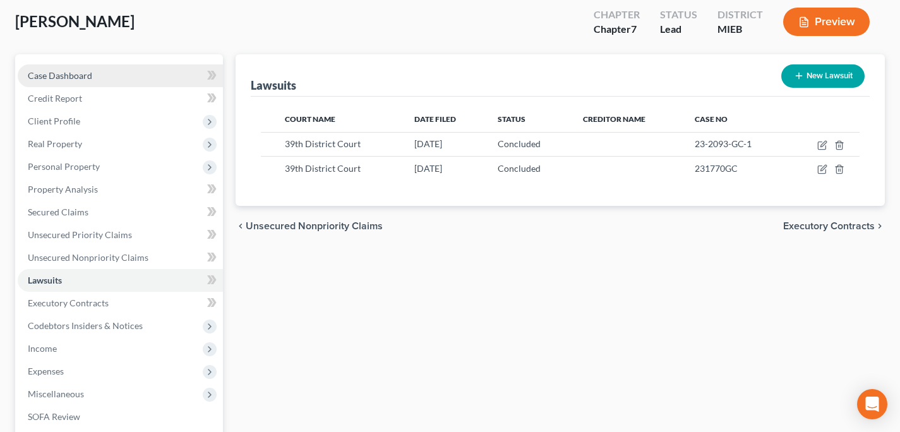
click at [102, 82] on link "Case Dashboard" at bounding box center [120, 75] width 205 height 23
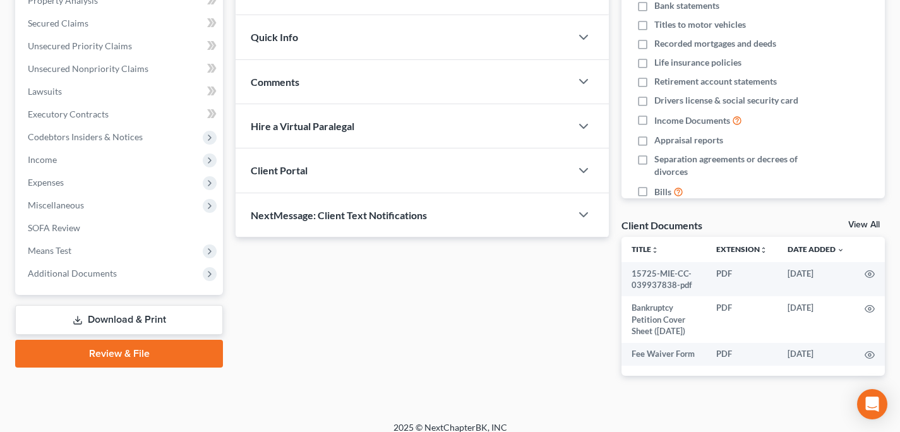
scroll to position [278, 0]
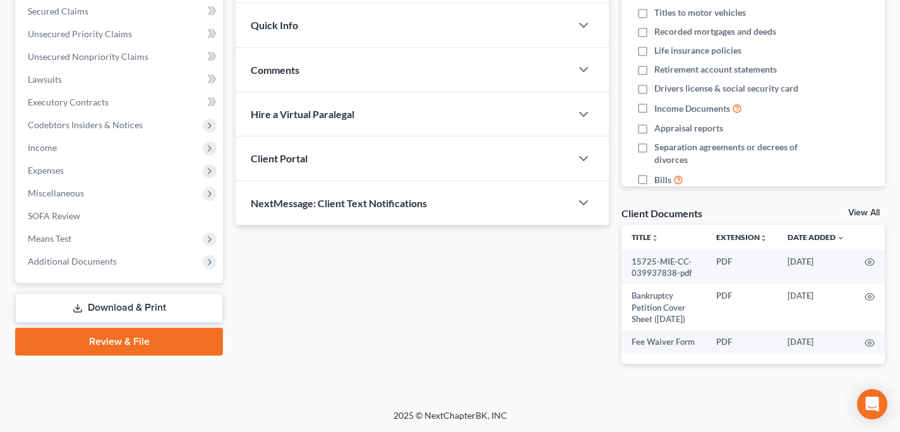
click at [98, 330] on link "Review & File" at bounding box center [119, 342] width 208 height 28
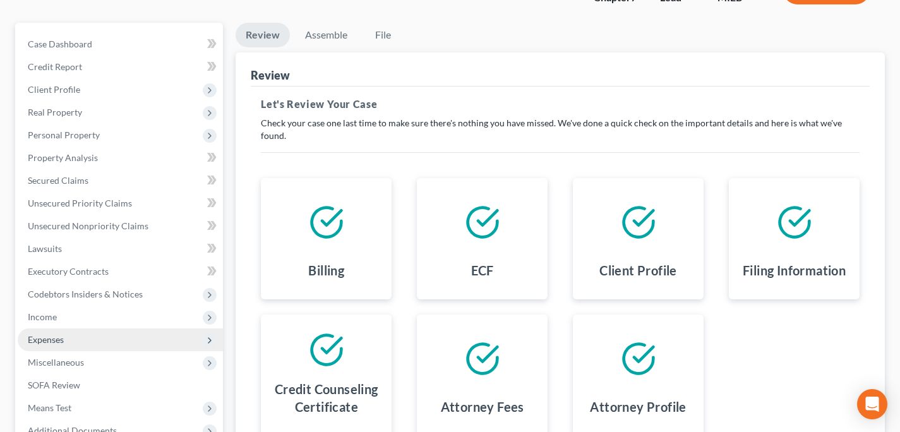
scroll to position [101, 0]
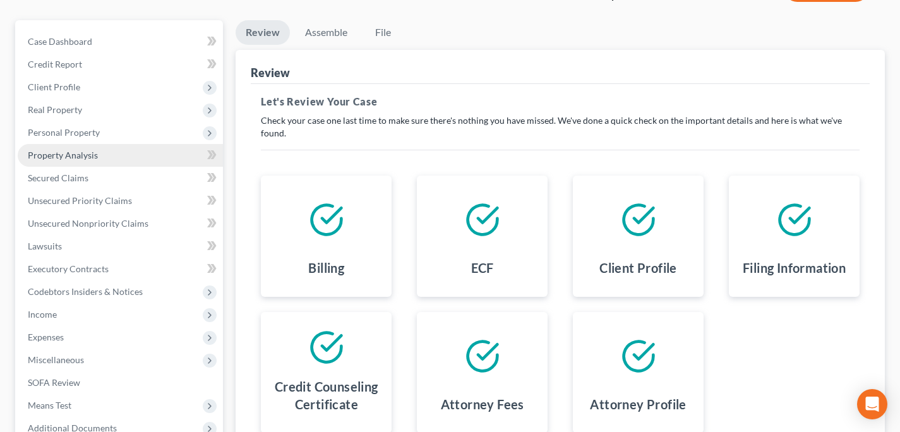
click at [97, 155] on link "Property Analysis" at bounding box center [120, 155] width 205 height 23
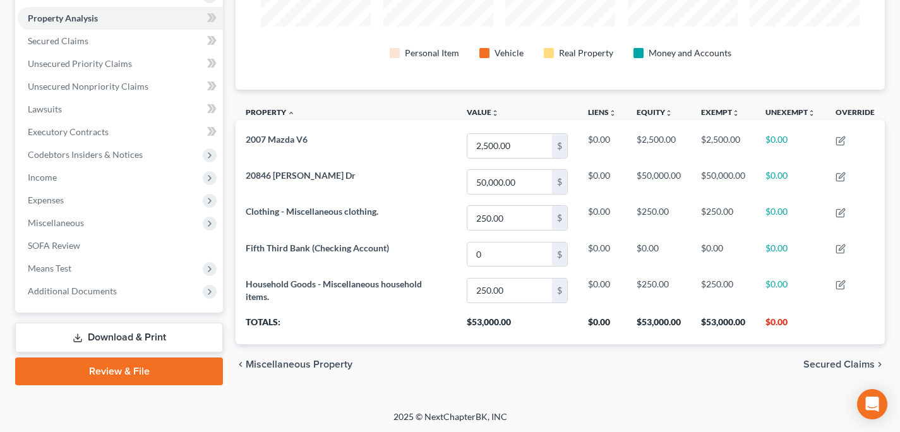
click at [141, 371] on link "Review & File" at bounding box center [119, 371] width 208 height 28
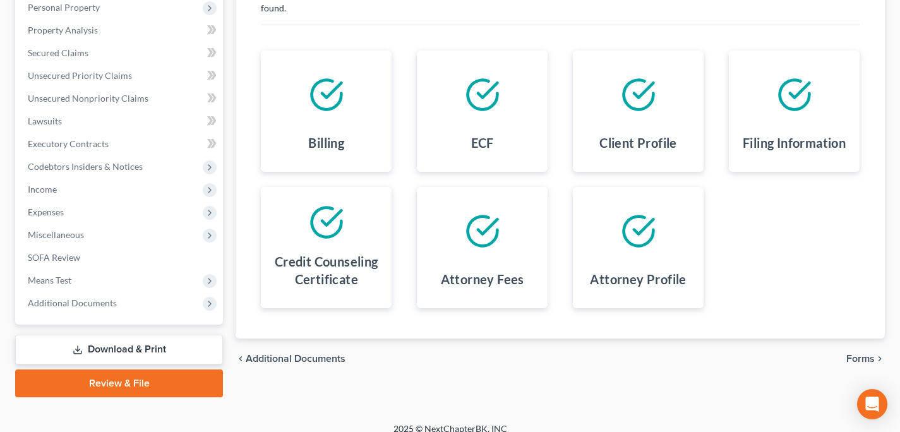
scroll to position [212, 0]
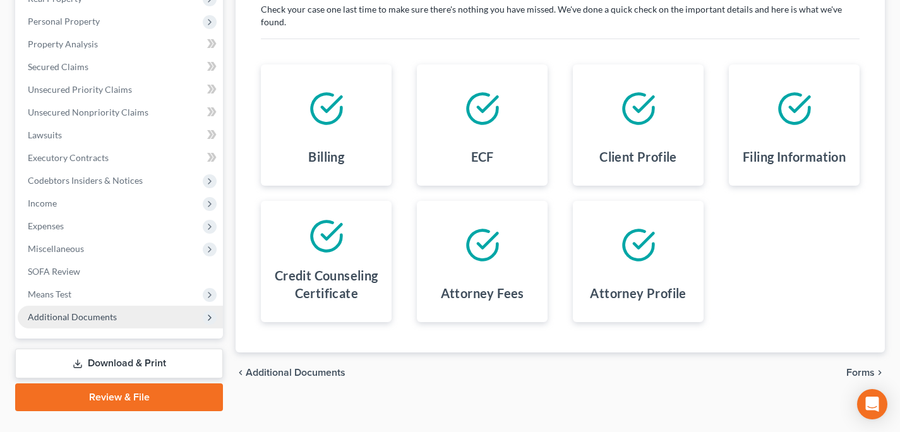
click at [193, 315] on span "Additional Documents" at bounding box center [120, 317] width 205 height 23
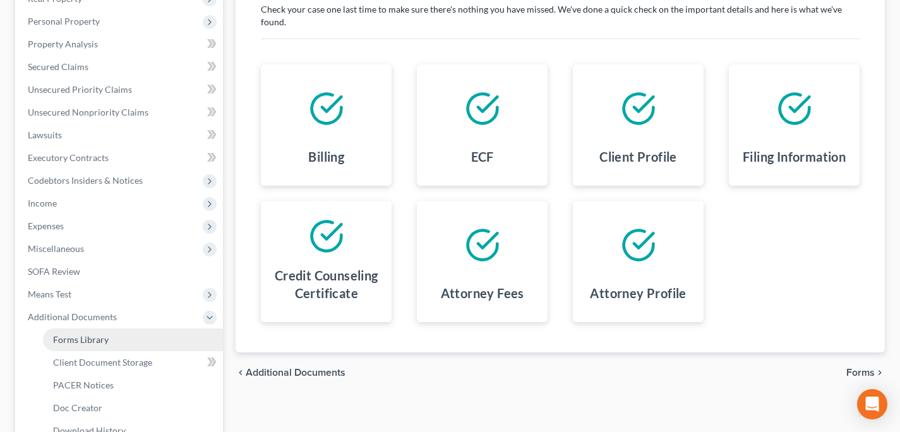
click at [181, 337] on link "Forms Library" at bounding box center [133, 339] width 180 height 23
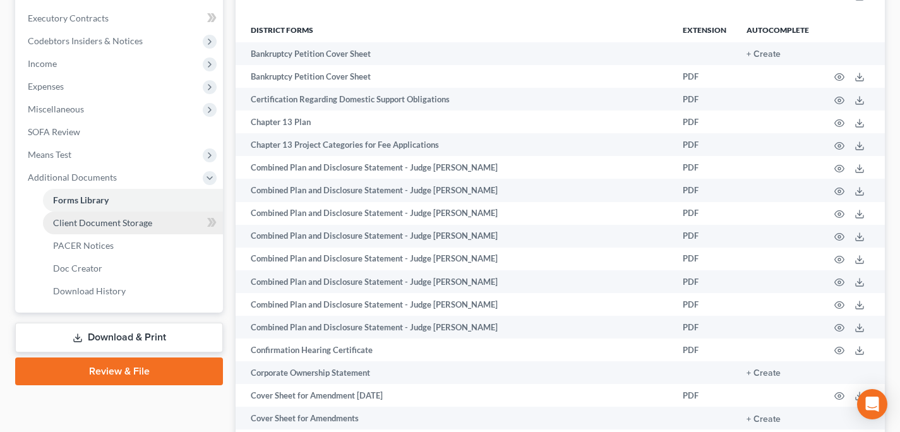
click at [128, 221] on span "Client Document Storage" at bounding box center [102, 222] width 99 height 11
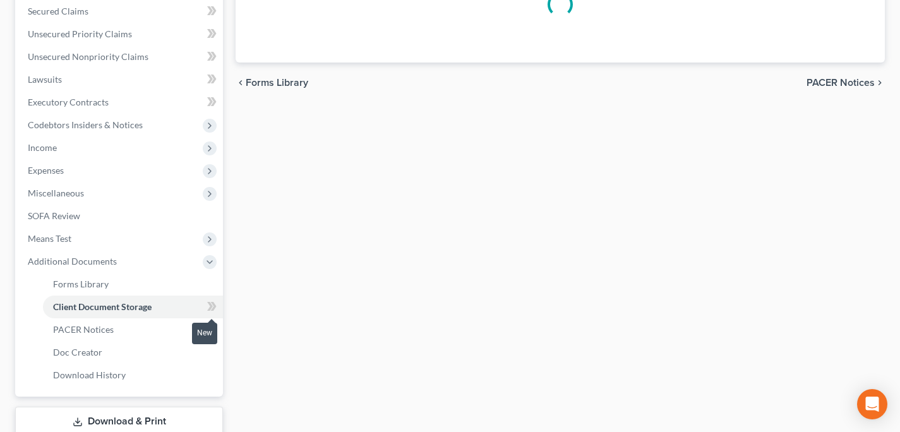
select select "20"
select select "6"
select select "7"
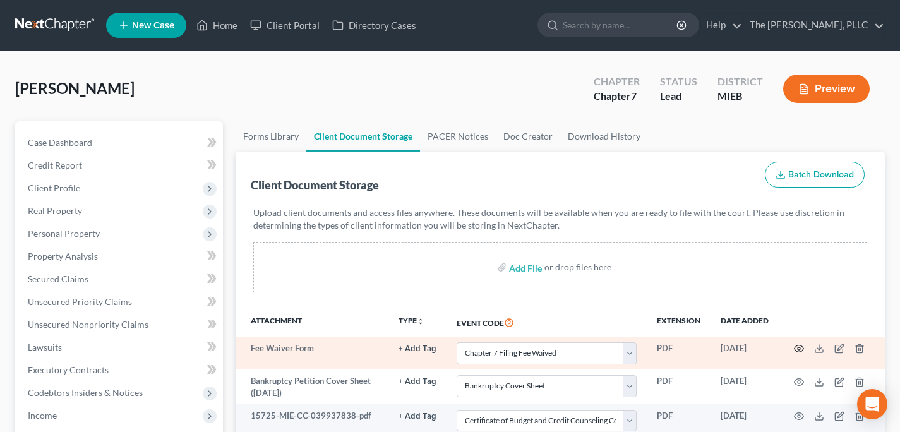
click at [802, 350] on icon "button" at bounding box center [799, 348] width 10 height 10
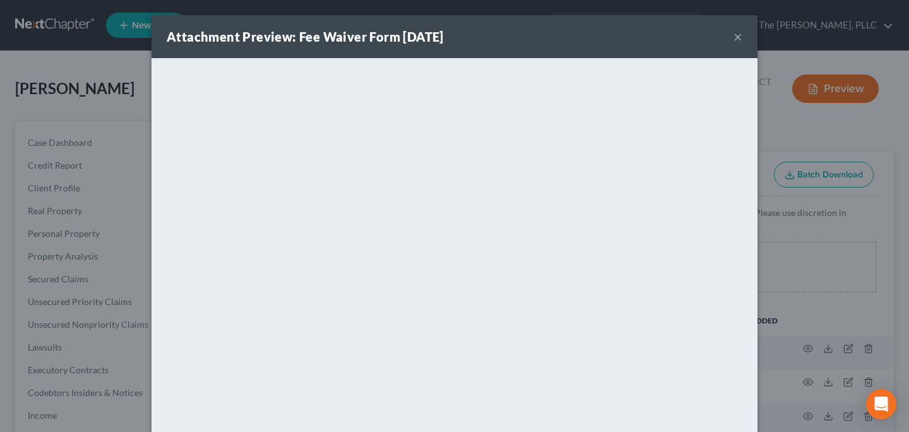
click at [734, 39] on button "×" at bounding box center [738, 36] width 9 height 15
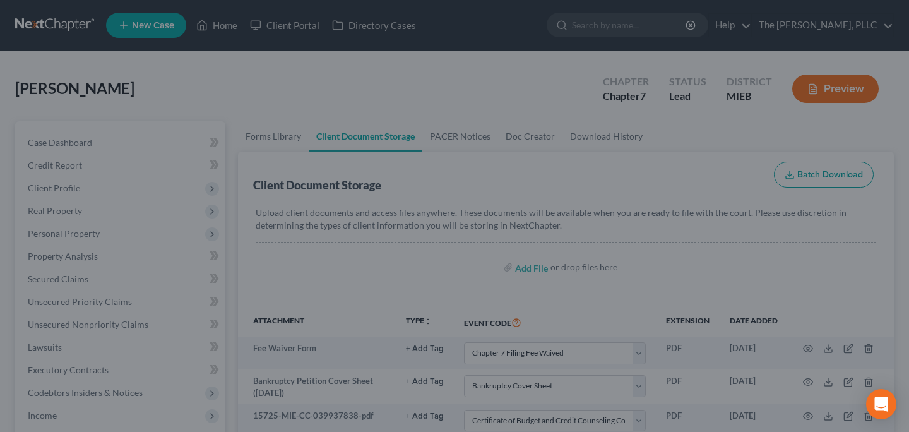
click at [718, 47] on div "Attachment Preview: Fee Waiver Form 04/11/2025 ×" at bounding box center [454, 65] width 527 height 37
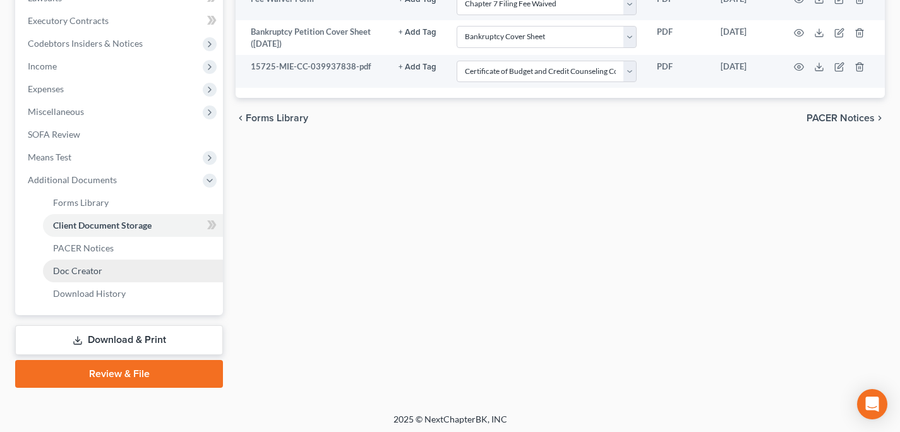
scroll to position [352, 0]
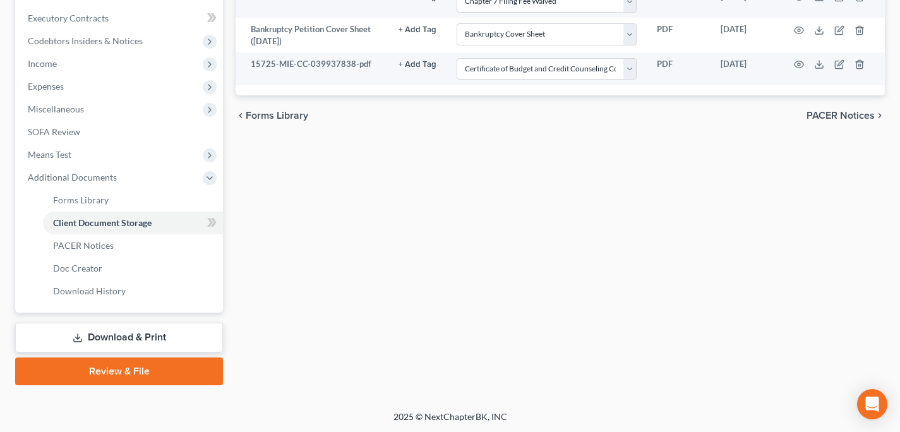
click at [94, 381] on link "Review & File" at bounding box center [119, 371] width 208 height 28
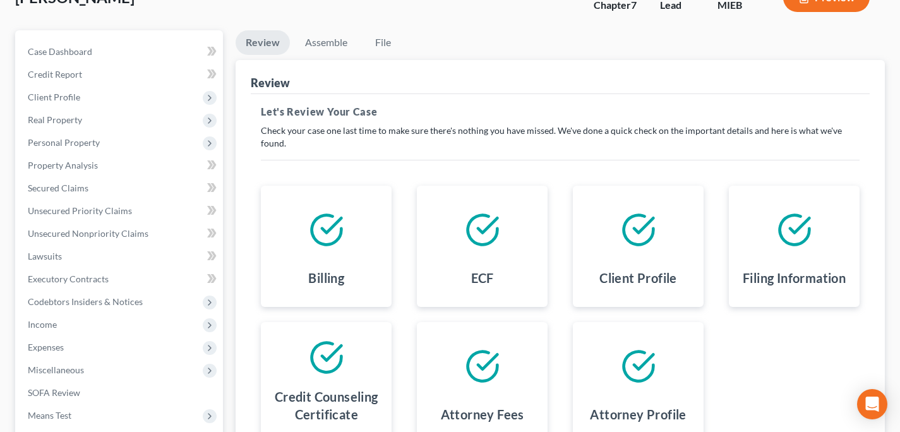
scroll to position [219, 0]
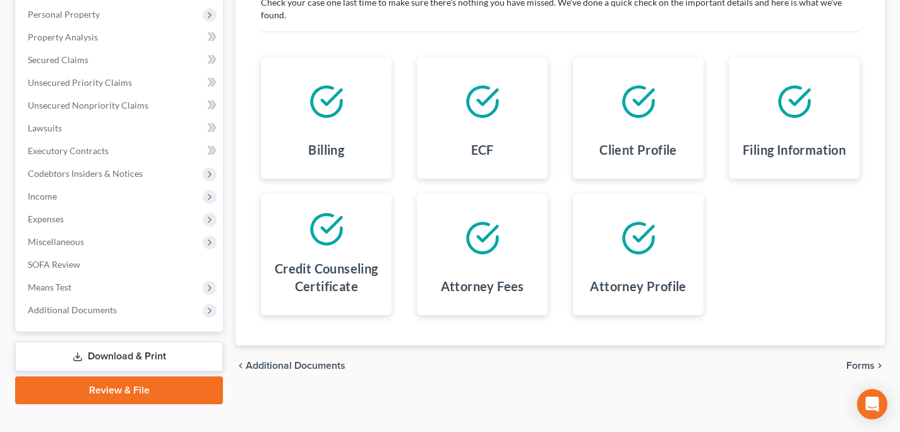
click at [850, 361] on span "Forms" at bounding box center [860, 366] width 28 height 10
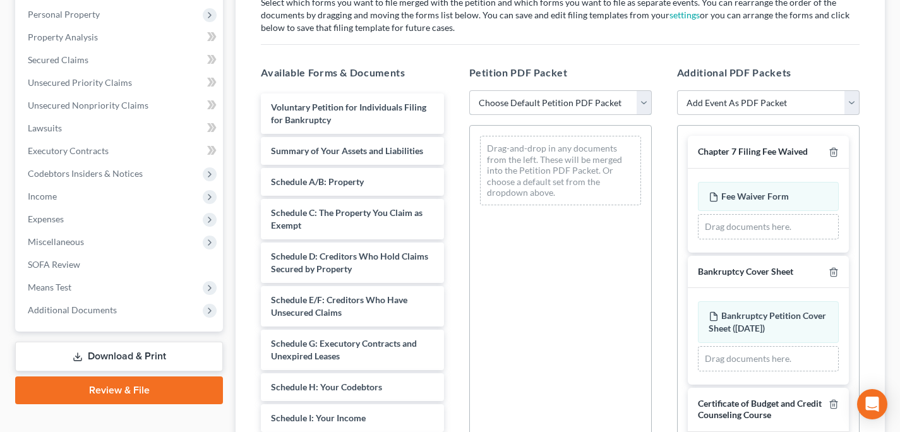
click at [494, 98] on select "Choose Default Petition PDF Packet Emergency Filing (Voluntary Petition and Cre…" at bounding box center [560, 102] width 182 height 25
select select "3"
click at [469, 90] on select "Choose Default Petition PDF Packet Emergency Filing (Voluntary Petition and Cre…" at bounding box center [560, 102] width 182 height 25
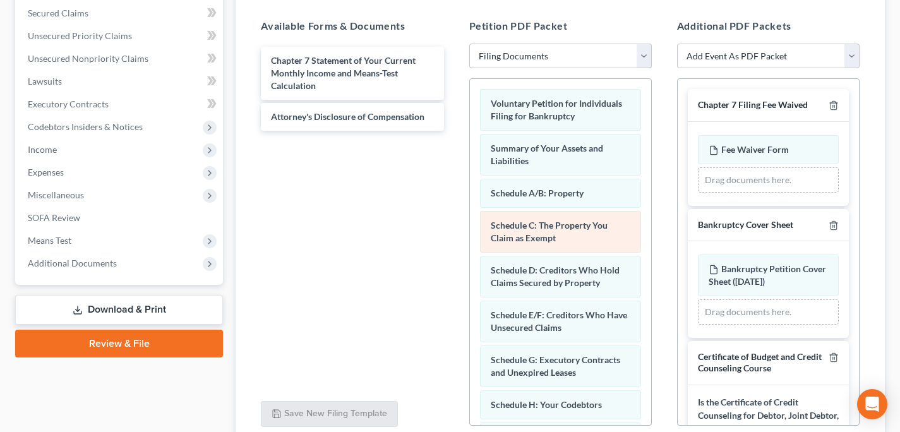
scroll to position [265, 0]
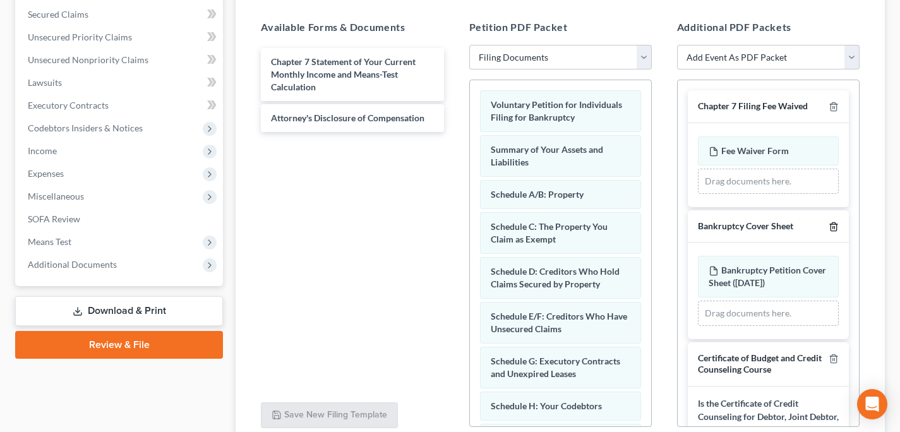
click at [828, 228] on icon "button" at bounding box center [833, 227] width 10 height 10
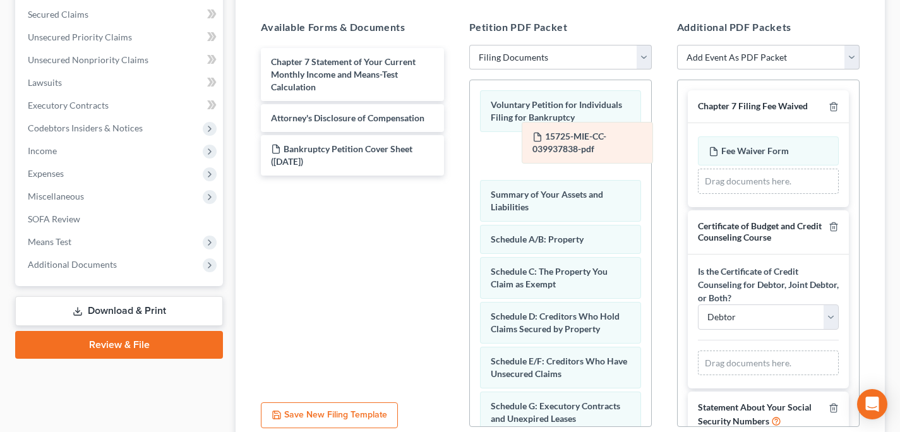
drag, startPoint x: 744, startPoint y: 366, endPoint x: 568, endPoint y: 138, distance: 287.6
click at [698, 350] on div "15725-MIE-CC-039937838-pdf Amended 15725-MIE-CC-039937838-pdf 15725-MIE-CC-0399…" at bounding box center [768, 362] width 141 height 25
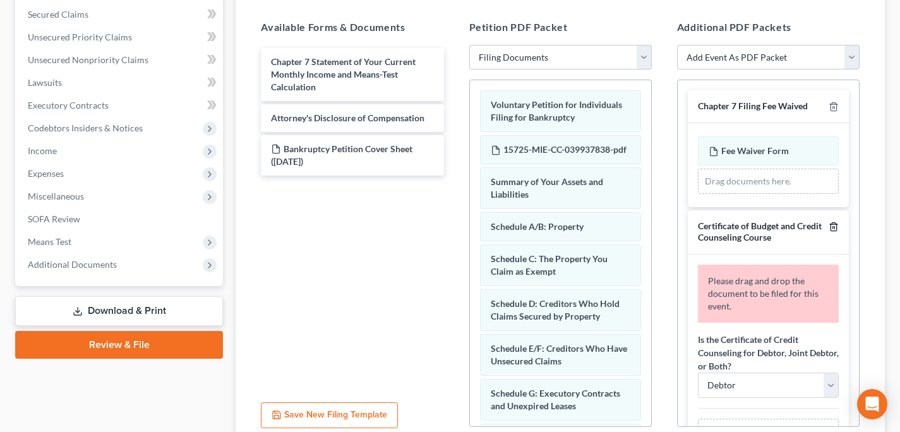
drag, startPoint x: 818, startPoint y: 223, endPoint x: 825, endPoint y: 227, distance: 7.9
click at [823, 223] on div at bounding box center [830, 231] width 15 height 23
click at [834, 227] on line "button" at bounding box center [834, 227] width 0 height 3
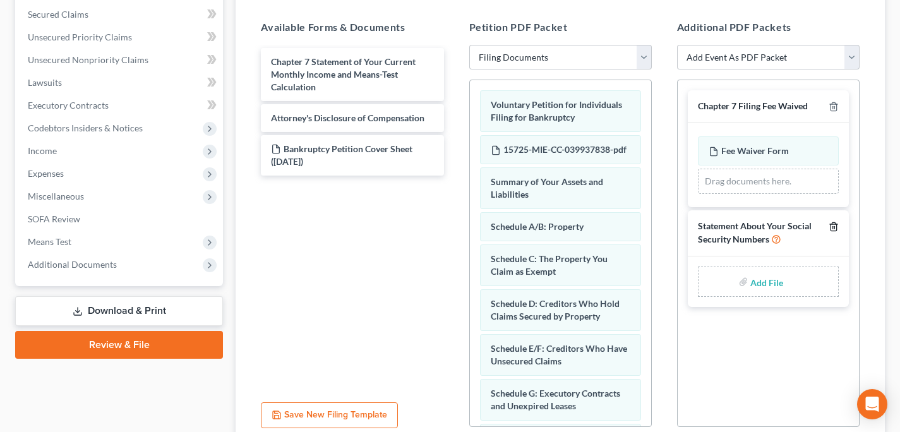
click at [835, 224] on icon "button" at bounding box center [833, 227] width 10 height 10
click at [835, 105] on icon "button" at bounding box center [833, 107] width 10 height 10
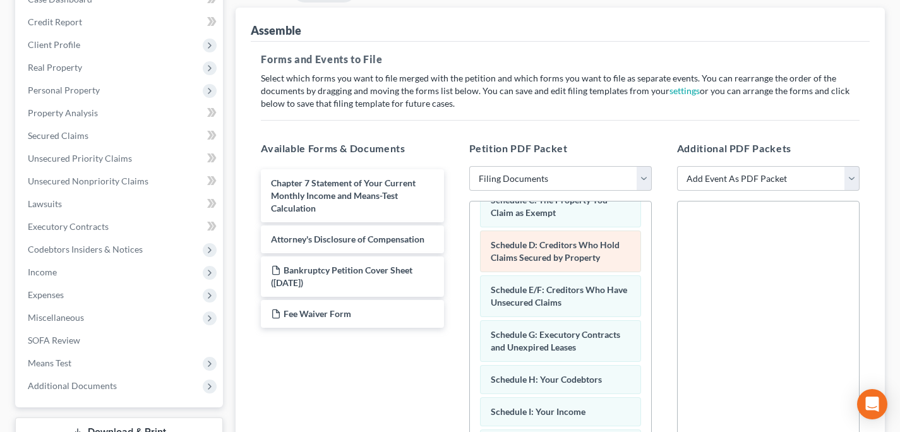
scroll to position [0, 0]
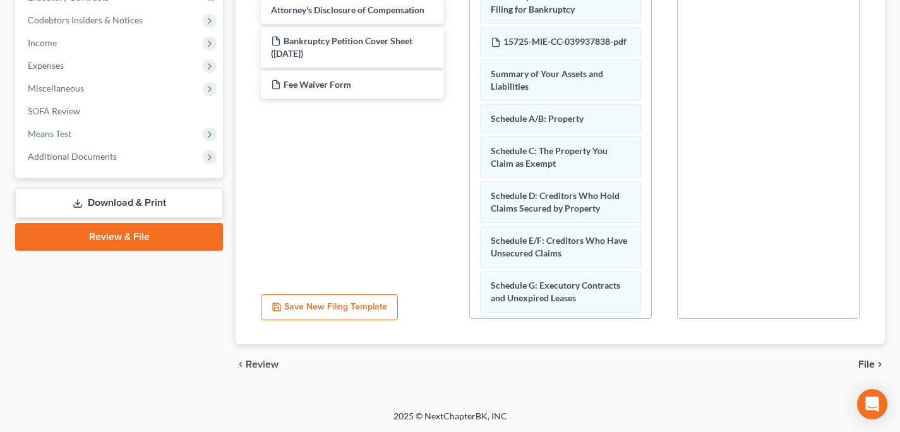
click at [871, 359] on span "File" at bounding box center [866, 364] width 16 height 10
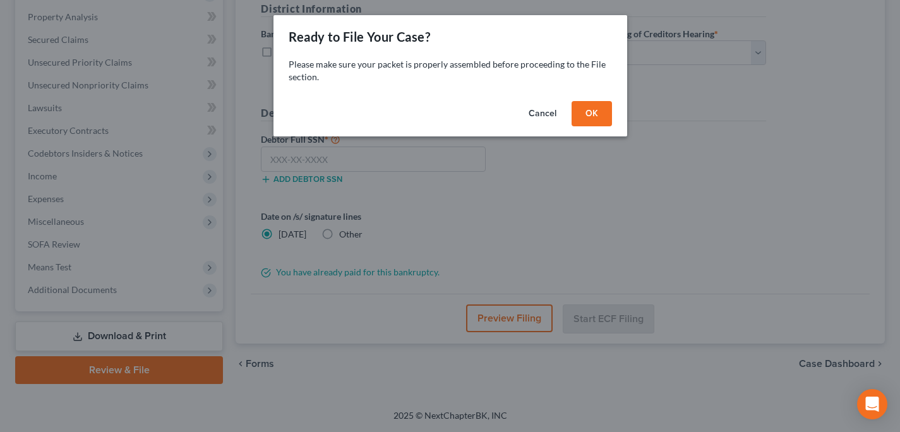
scroll to position [239, 0]
click at [596, 112] on button "OK" at bounding box center [596, 113] width 40 height 25
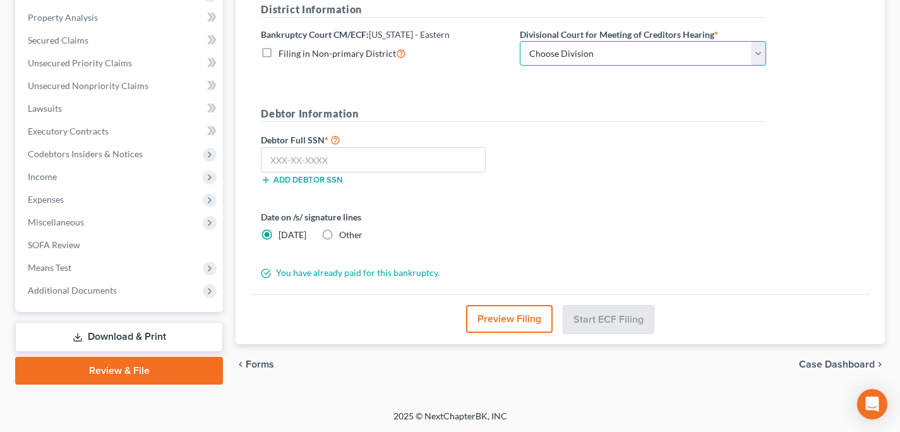
click at [570, 56] on select "Choose Division Bay City Detroit Flint" at bounding box center [643, 53] width 246 height 25
select select "1"
click at [520, 41] on select "Choose Division Bay City Detroit Flint" at bounding box center [643, 53] width 246 height 25
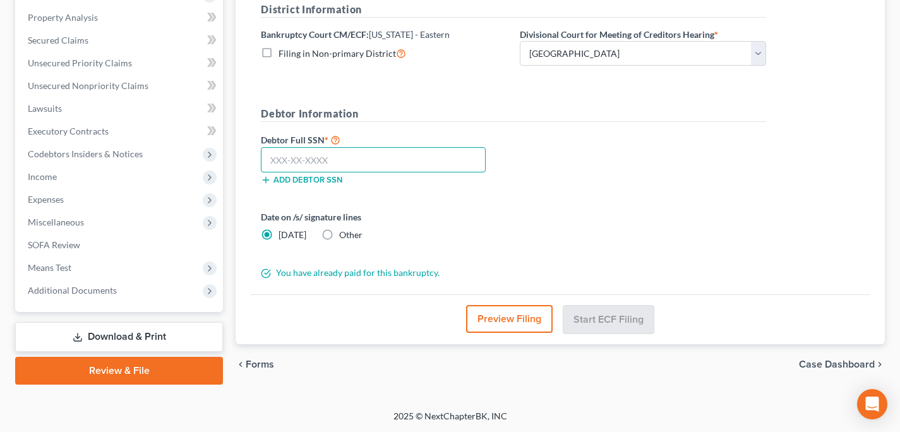
click at [420, 166] on input "text" at bounding box center [373, 159] width 225 height 25
click at [447, 155] on input "text" at bounding box center [373, 159] width 225 height 25
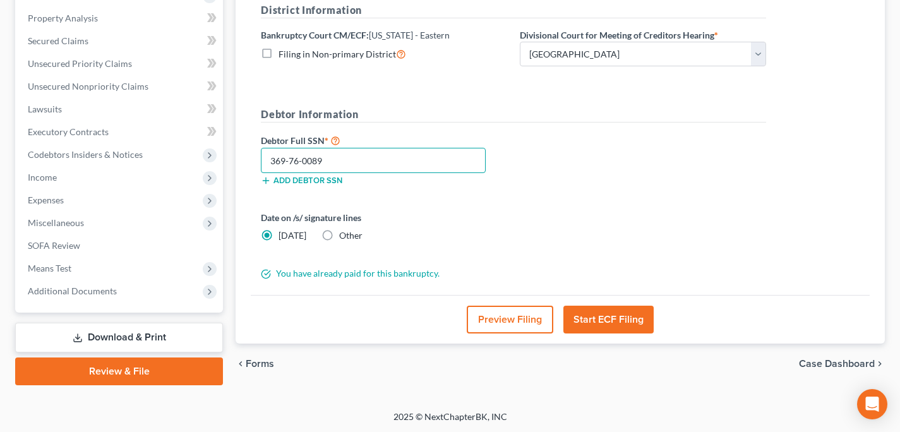
type input "369-76-0089"
click at [620, 319] on button "Start ECF Filing" at bounding box center [608, 320] width 90 height 28
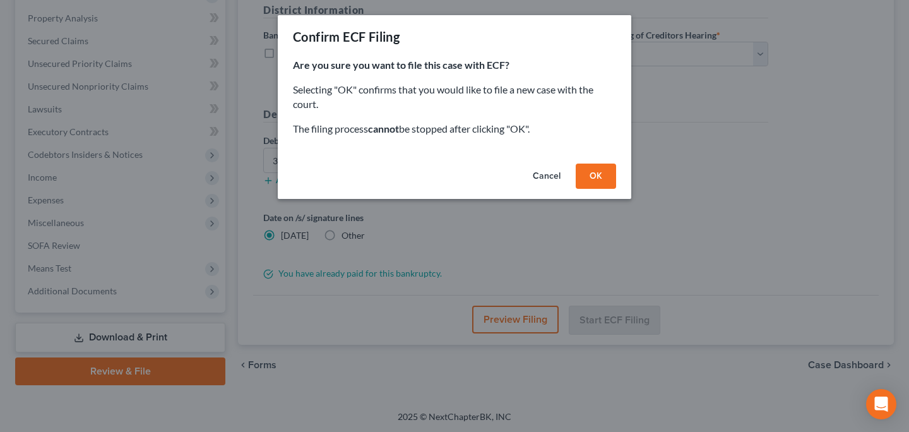
click at [535, 177] on button "Cancel" at bounding box center [547, 176] width 48 height 25
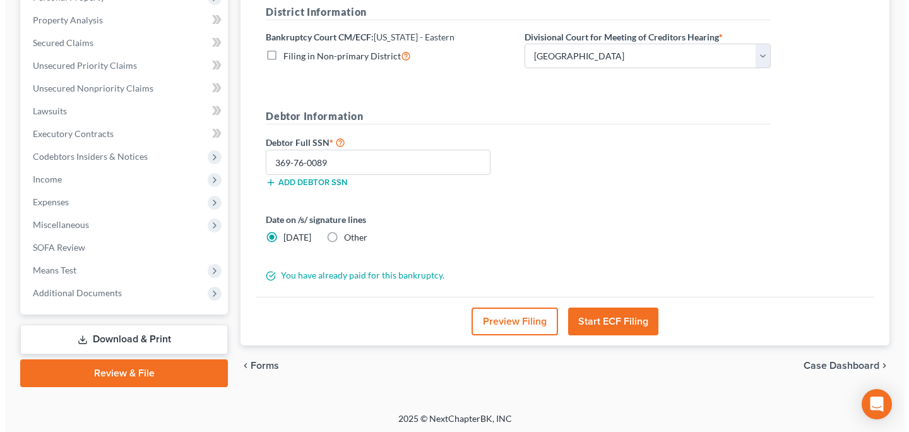
scroll to position [236, 0]
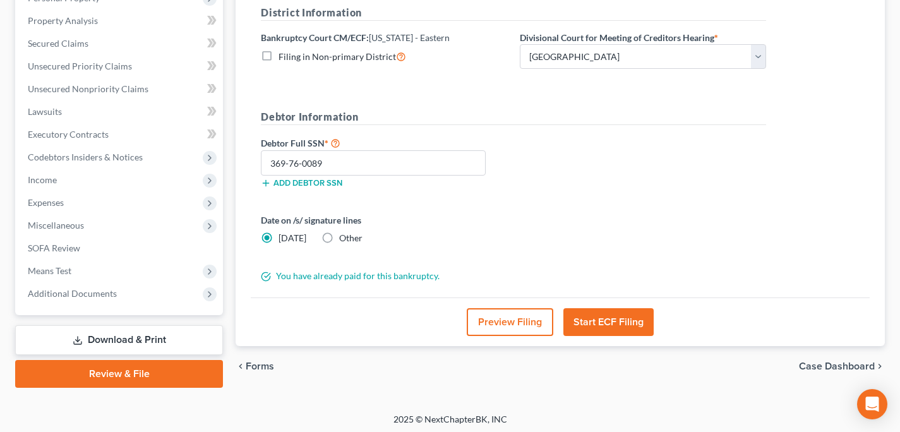
click at [516, 328] on button "Preview Filing" at bounding box center [510, 322] width 86 height 28
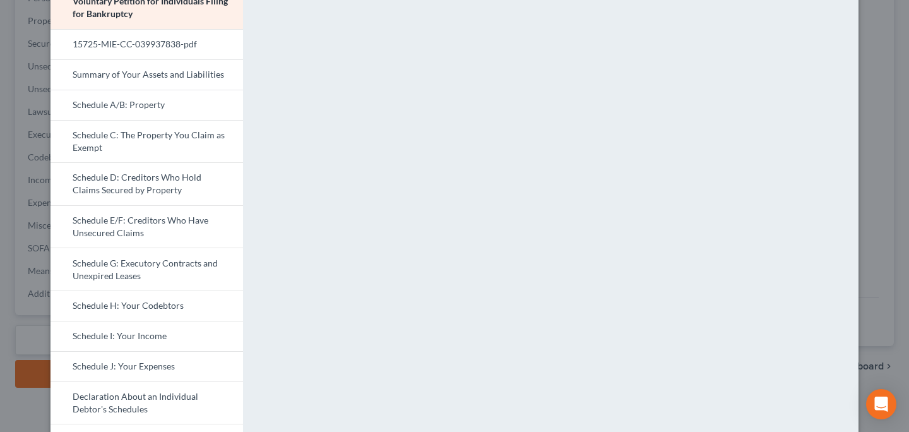
scroll to position [0, 0]
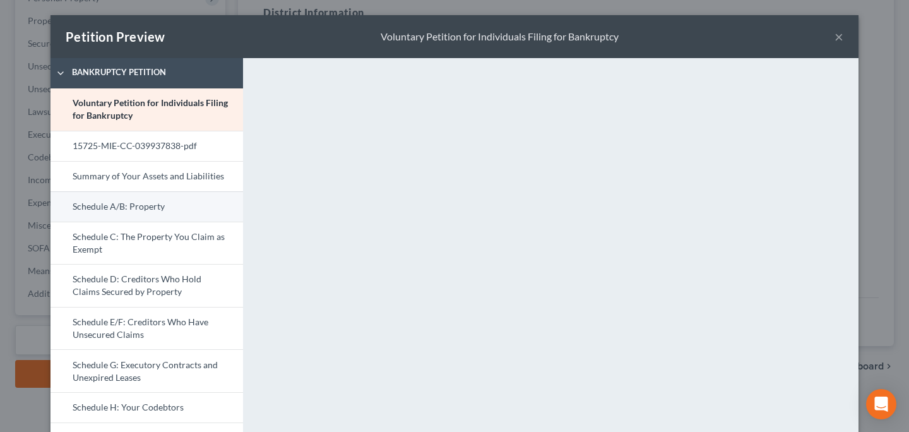
click at [134, 194] on link "Schedule A/B: Property" at bounding box center [147, 206] width 193 height 30
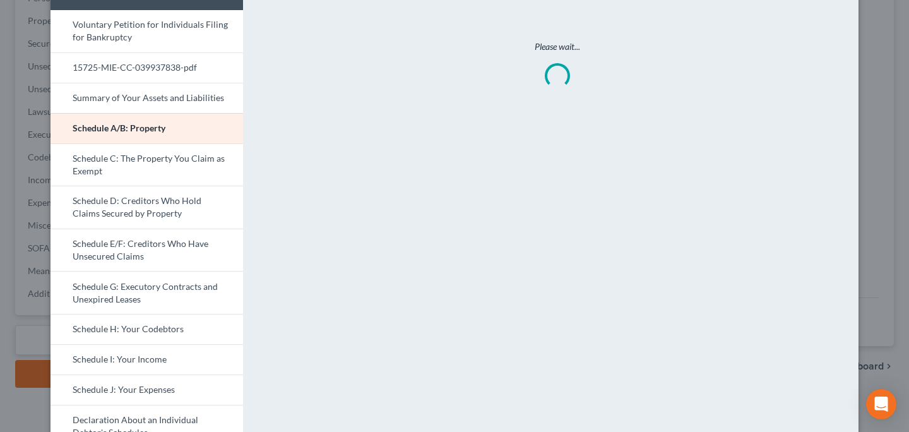
scroll to position [80, 0]
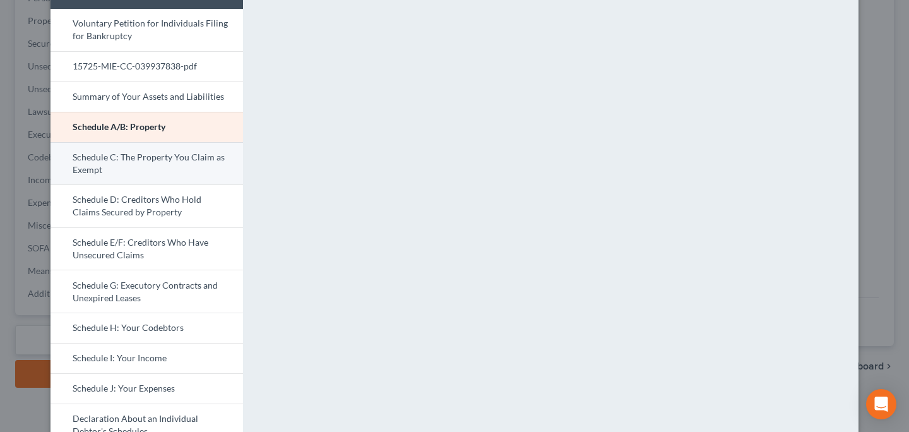
click at [125, 177] on link "Schedule C: The Property You Claim as Exempt" at bounding box center [147, 163] width 193 height 43
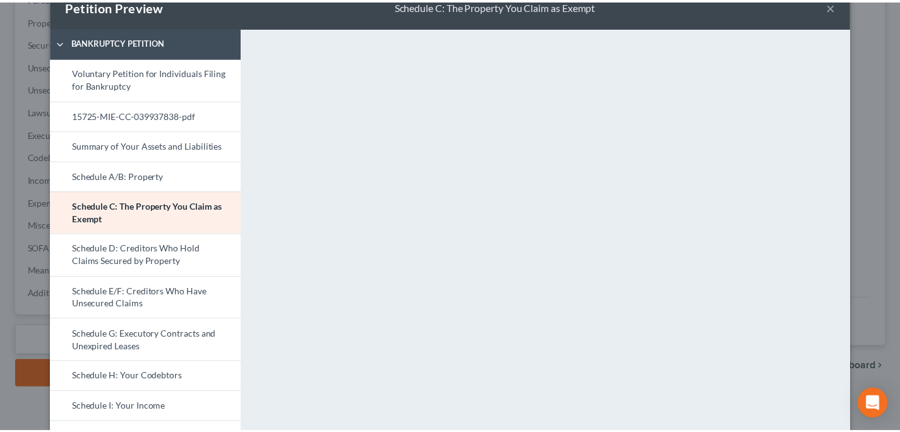
scroll to position [0, 0]
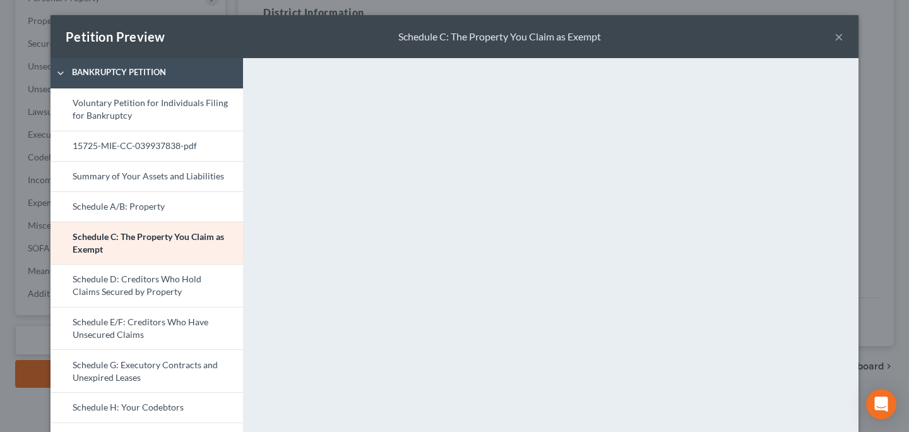
click at [835, 35] on button "×" at bounding box center [839, 36] width 9 height 15
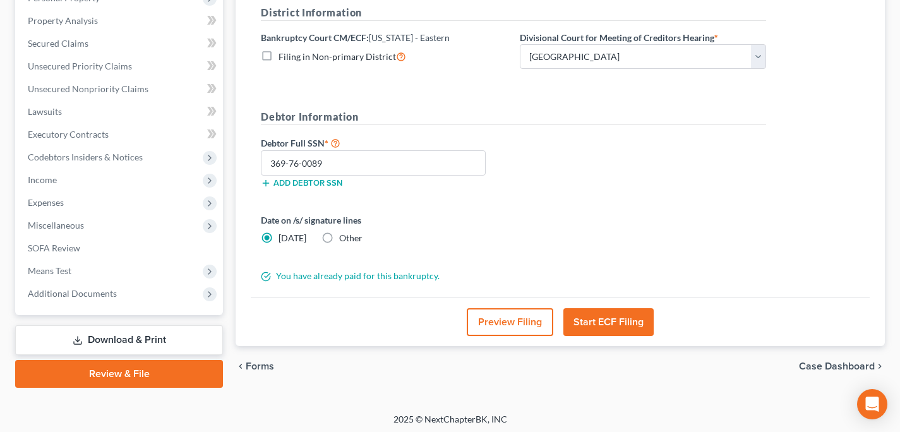
click at [626, 341] on div "Preview Filing Start ECF Filing" at bounding box center [560, 321] width 619 height 49
click at [625, 324] on button "Start ECF Filing" at bounding box center [608, 322] width 90 height 28
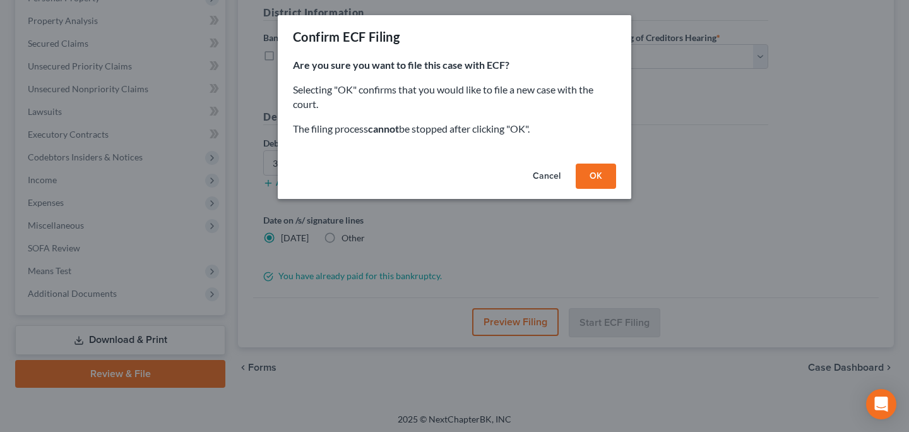
click at [603, 173] on button "OK" at bounding box center [596, 176] width 40 height 25
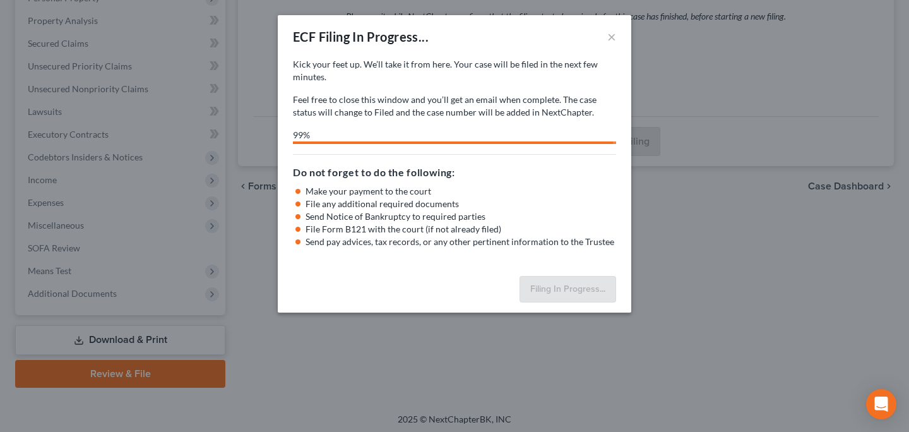
select select "1"
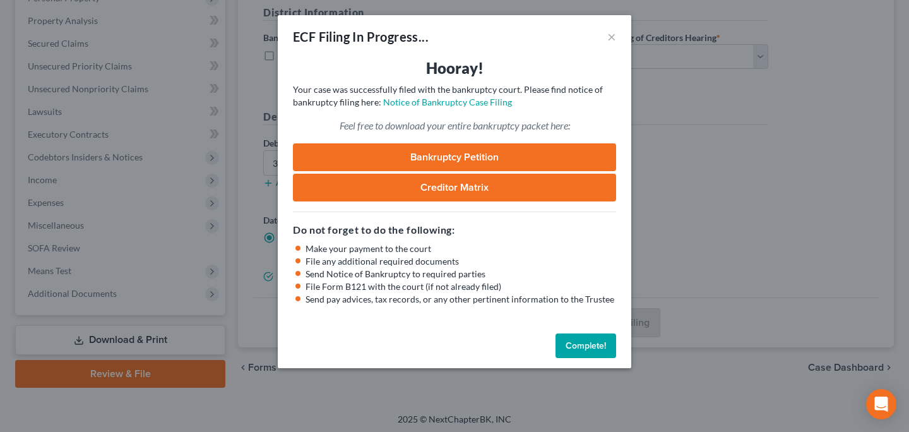
click at [590, 347] on button "Complete!" at bounding box center [586, 345] width 61 height 25
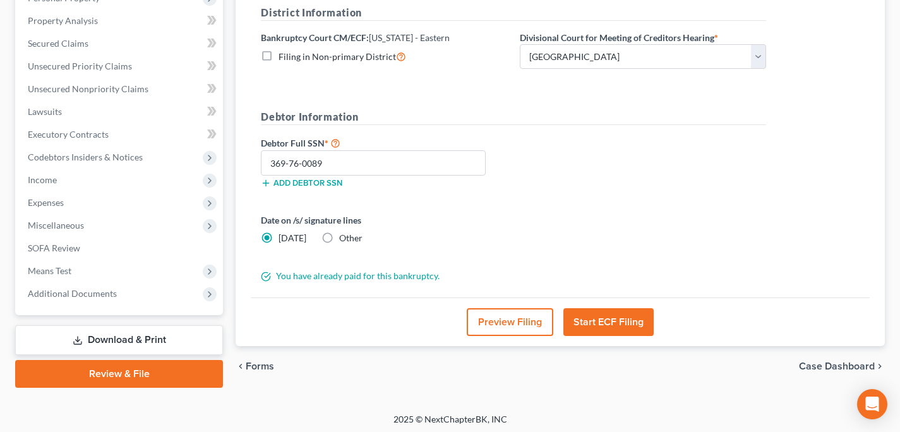
click at [146, 343] on link "Download & Print" at bounding box center [119, 340] width 208 height 30
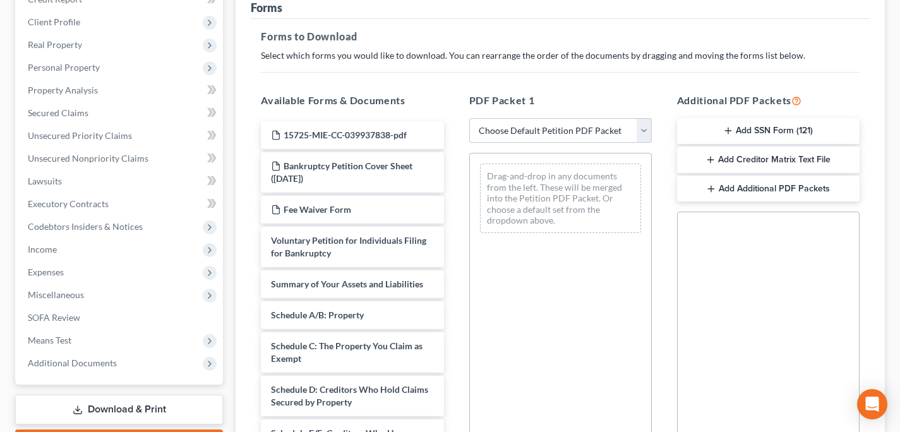
scroll to position [191, 0]
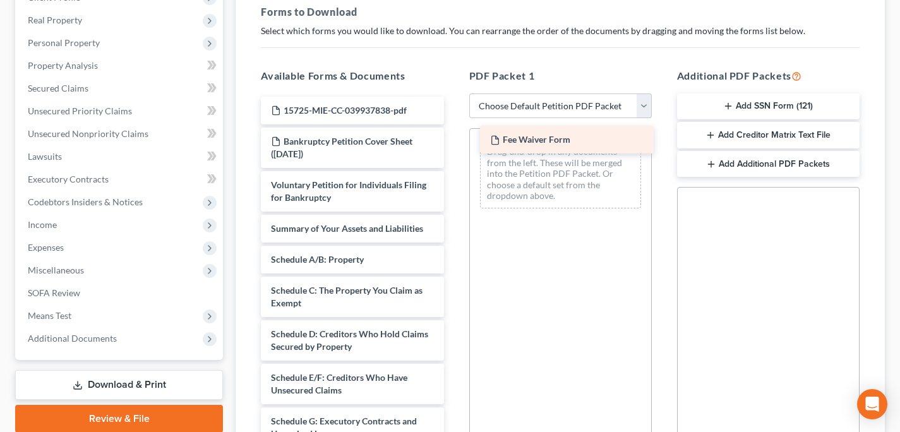
drag, startPoint x: 326, startPoint y: 183, endPoint x: 546, endPoint y: 138, distance: 224.2
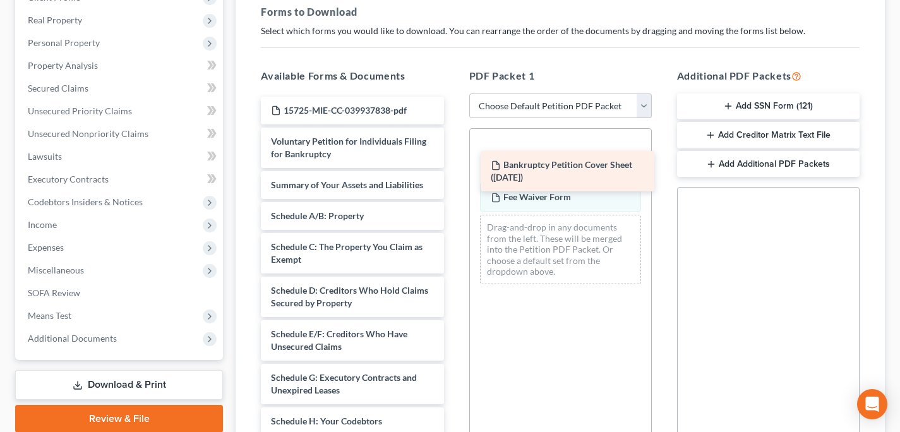
drag, startPoint x: 333, startPoint y: 137, endPoint x: 552, endPoint y: 162, distance: 221.1
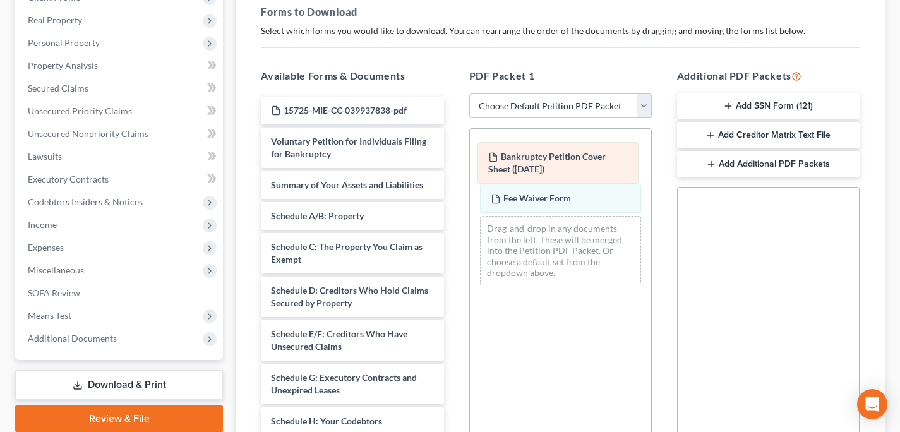
click at [549, 162] on div "Bankruptcy Petition Cover Sheet (04/11/2025) Bankruptcy Petition Cover Sheet (0…" at bounding box center [560, 212] width 181 height 167
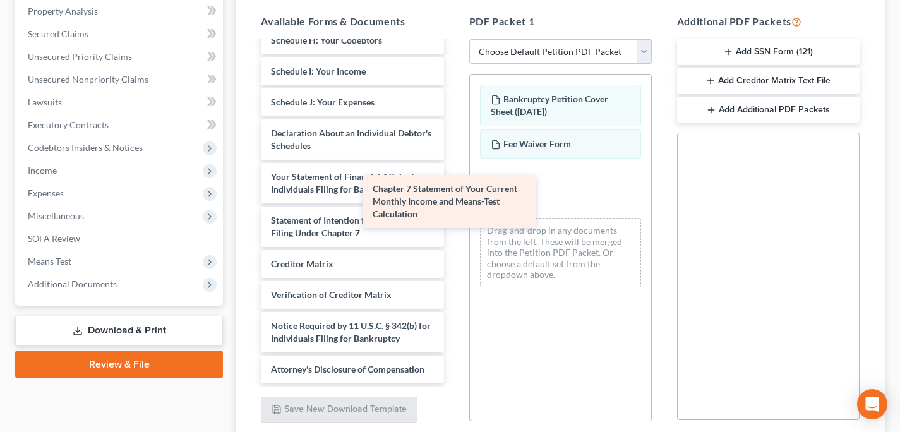
scroll to position [339, 0]
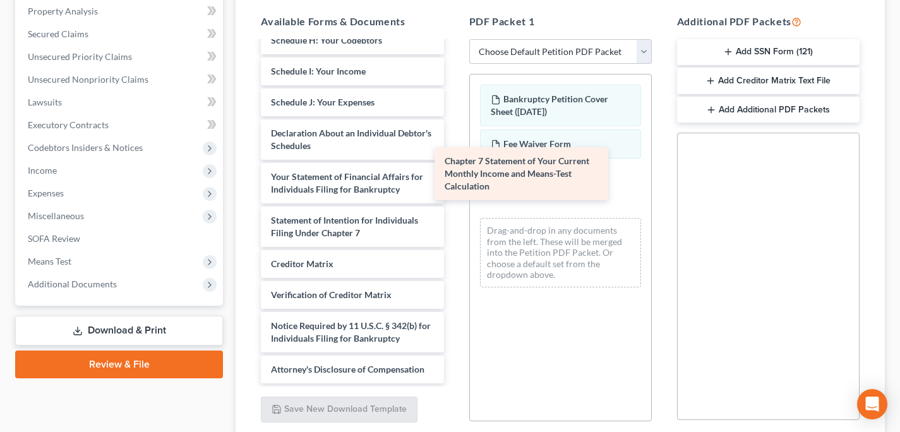
drag, startPoint x: 367, startPoint y: 207, endPoint x: 540, endPoint y: 174, distance: 176.7
click at [453, 174] on div "Chapter 7 Statement of Your Current Monthly Income and Means-Test Calculation 1…" at bounding box center [352, 49] width 203 height 667
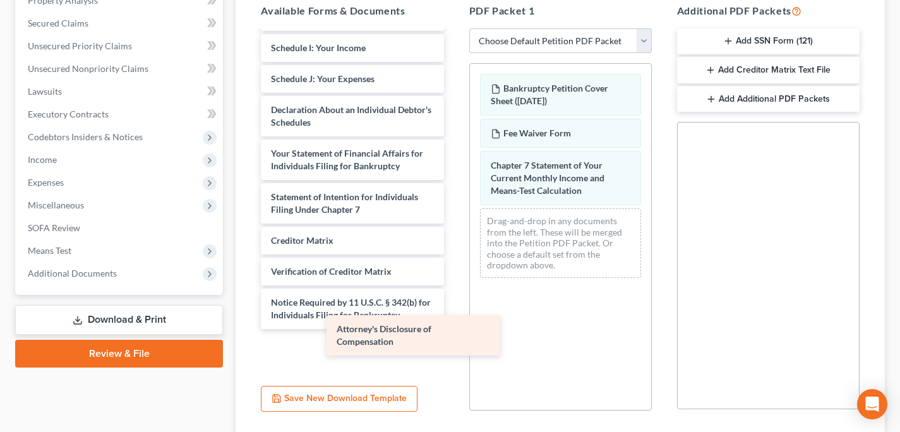
scroll to position [295, 0]
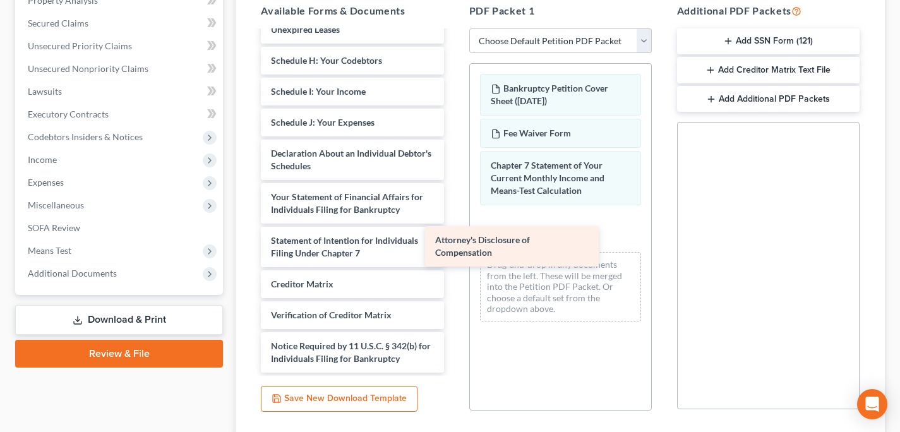
drag, startPoint x: 402, startPoint y: 353, endPoint x: 574, endPoint y: 246, distance: 202.7
click at [453, 246] on div "Attorney's Disclosure of Compensation 15725-MIE-CC-039937838-pdf Voluntary Peti…" at bounding box center [352, 54] width 203 height 636
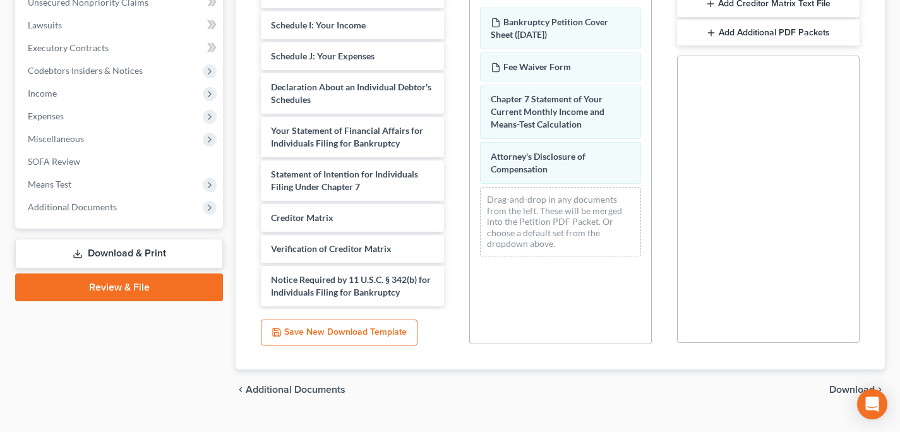
click at [850, 390] on span "Download" at bounding box center [851, 390] width 45 height 10
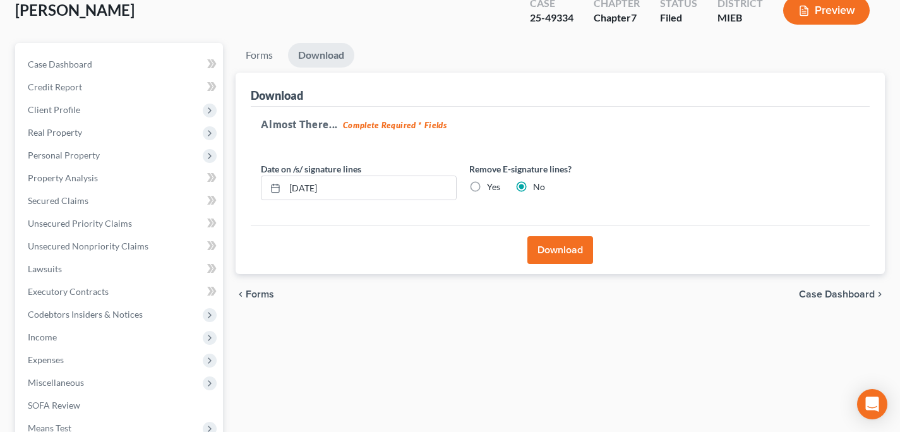
scroll to position [71, 0]
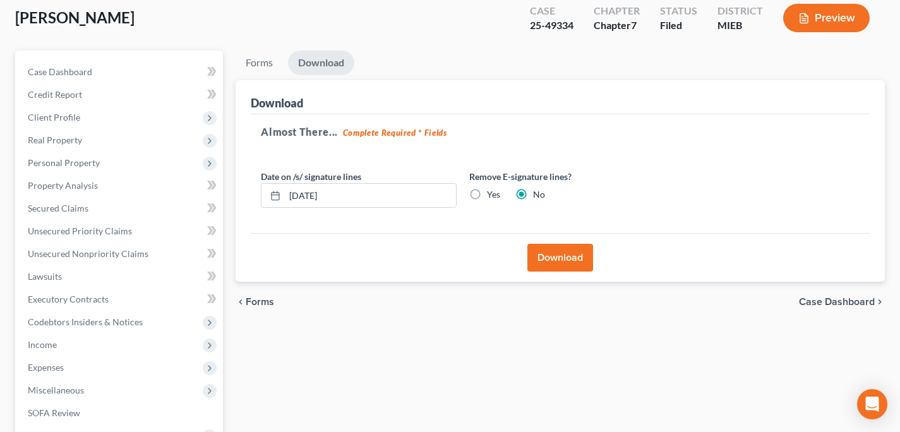
click at [557, 261] on button "Download" at bounding box center [560, 258] width 66 height 28
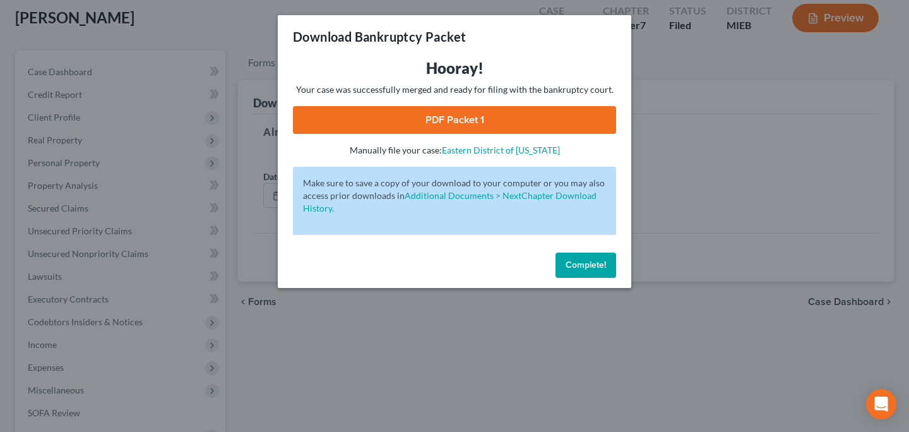
click at [478, 121] on link "PDF Packet 1" at bounding box center [454, 120] width 323 height 28
click at [583, 266] on span "Complete!" at bounding box center [586, 264] width 40 height 11
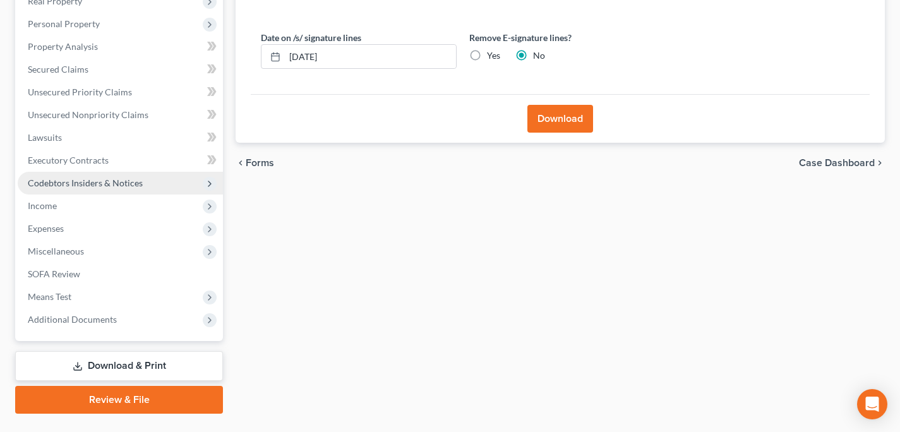
scroll to position [238, 0]
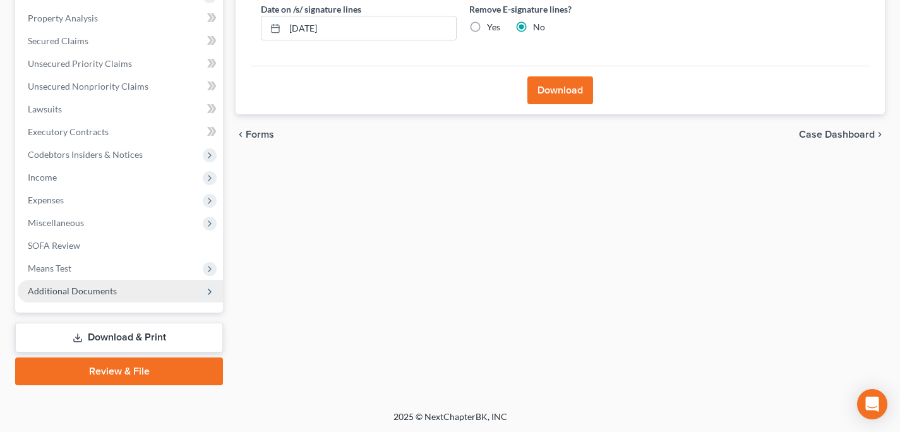
click at [98, 287] on span "Additional Documents" at bounding box center [72, 290] width 89 height 11
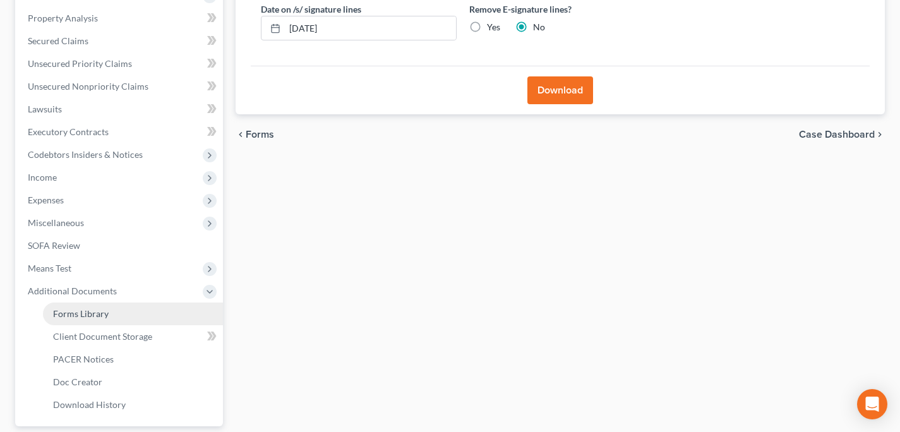
click at [102, 306] on link "Forms Library" at bounding box center [133, 313] width 180 height 23
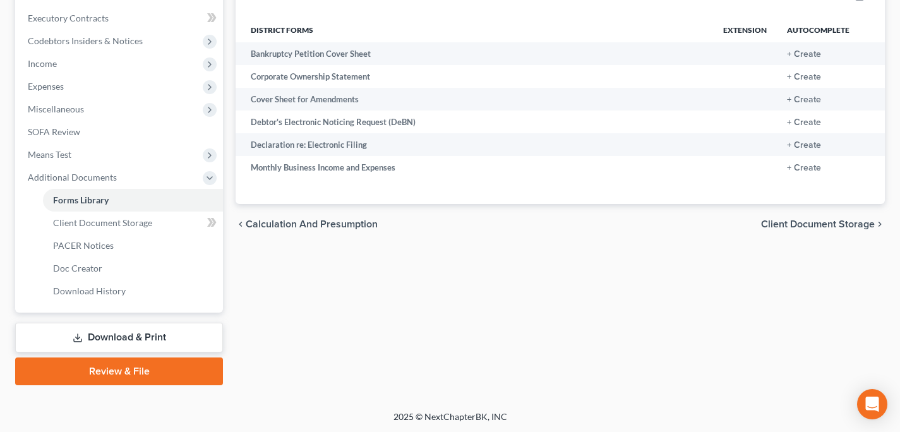
click at [116, 334] on link "Download & Print" at bounding box center [119, 338] width 208 height 30
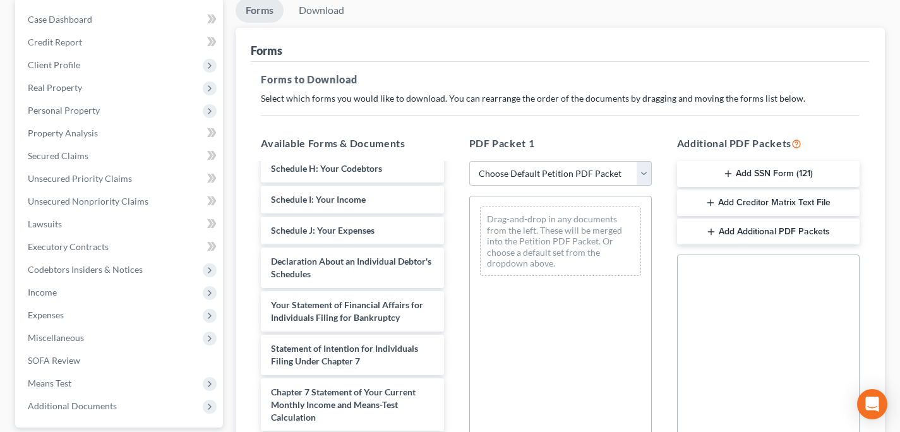
scroll to position [138, 0]
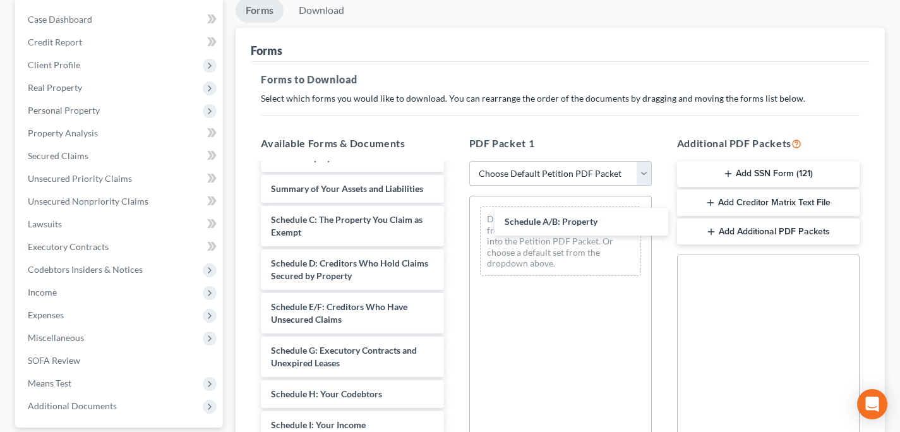
drag, startPoint x: 332, startPoint y: 220, endPoint x: 342, endPoint y: 220, distance: 10.1
click at [453, 223] on div "Schedule A/B: Property 15725-MIE-CC-039937838-pdf Bankruptcy Petition Cover She…" at bounding box center [352, 409] width 203 height 767
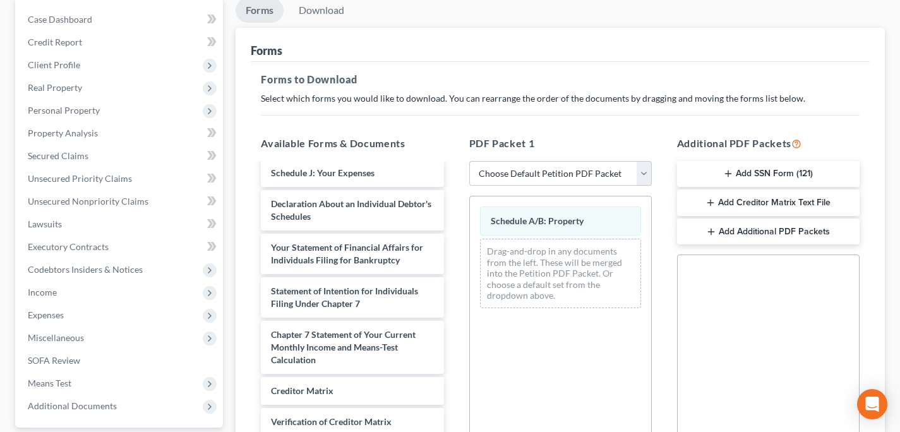
scroll to position [439, 0]
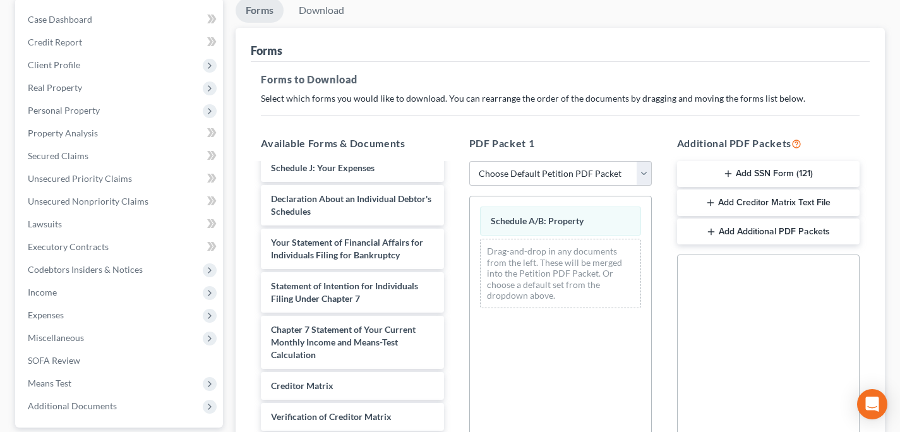
click at [665, 258] on div "Additional PDF Packets Add SSN Form (121) Add Creditor Matrix Text File Add Add…" at bounding box center [768, 340] width 208 height 428
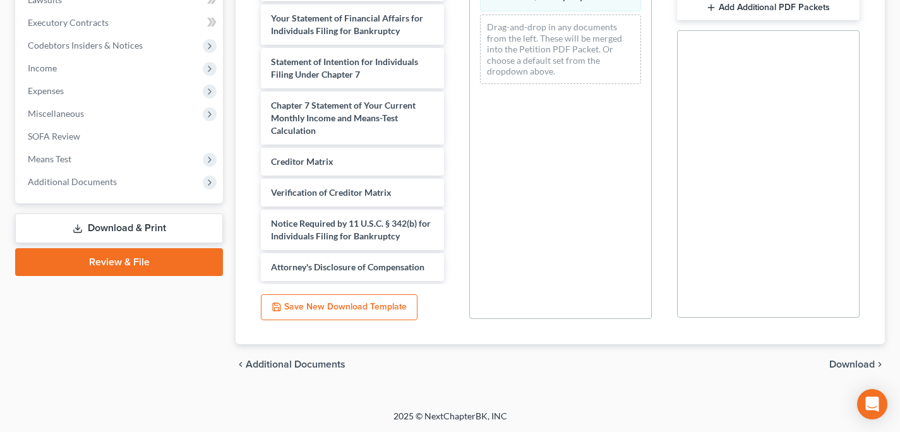
click at [859, 361] on span "Download" at bounding box center [851, 364] width 45 height 10
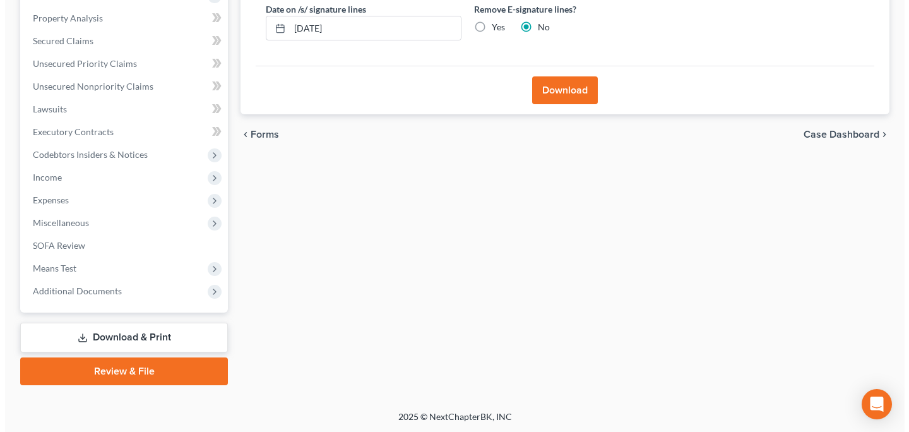
scroll to position [134, 0]
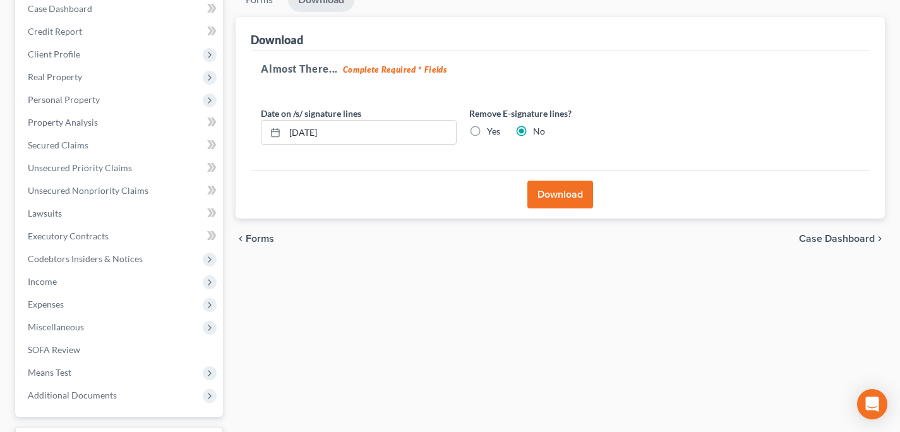
click at [568, 205] on button "Download" at bounding box center [560, 195] width 66 height 28
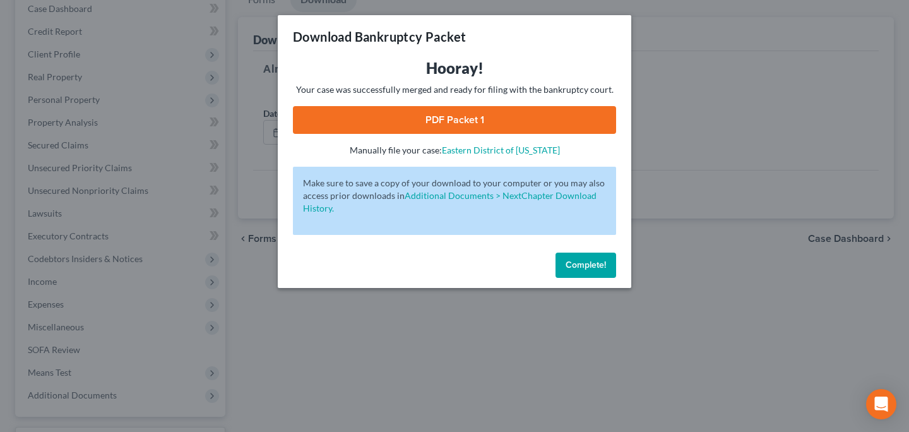
click at [458, 128] on link "PDF Packet 1" at bounding box center [454, 120] width 323 height 28
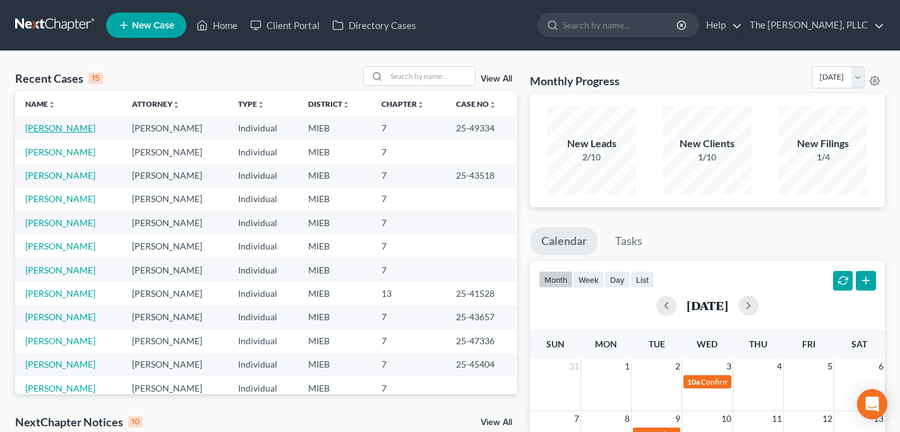
click at [32, 130] on link "[PERSON_NAME]" at bounding box center [60, 127] width 70 height 11
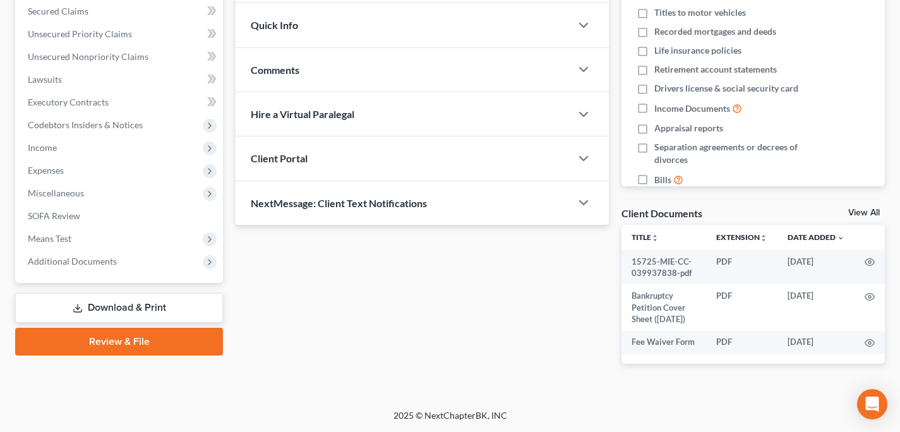
click at [117, 302] on link "Download & Print" at bounding box center [119, 308] width 208 height 30
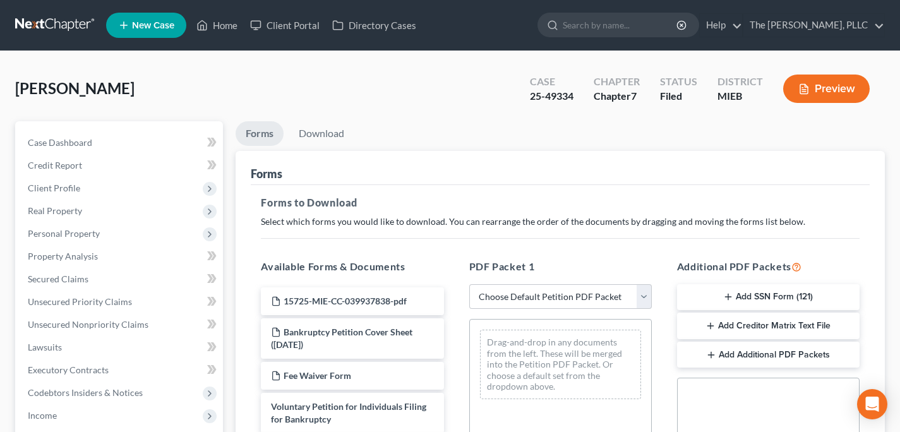
click at [741, 296] on button "Add SSN Form (121)" at bounding box center [768, 297] width 182 height 27
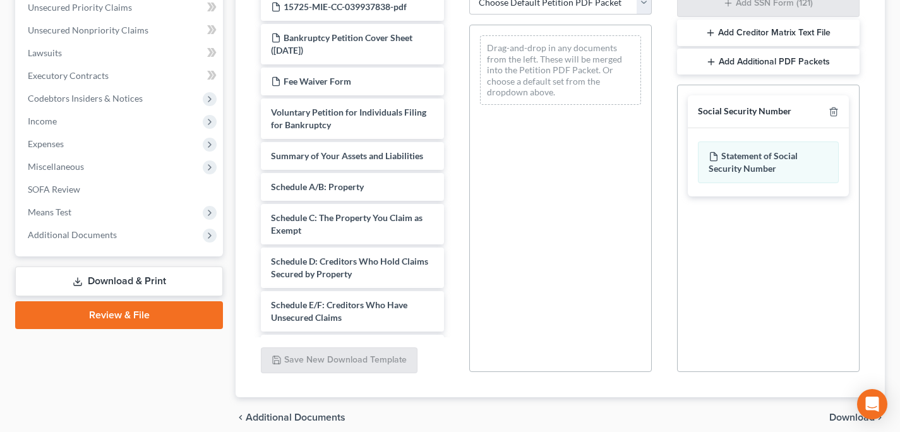
click at [833, 414] on span "Download" at bounding box center [851, 417] width 45 height 10
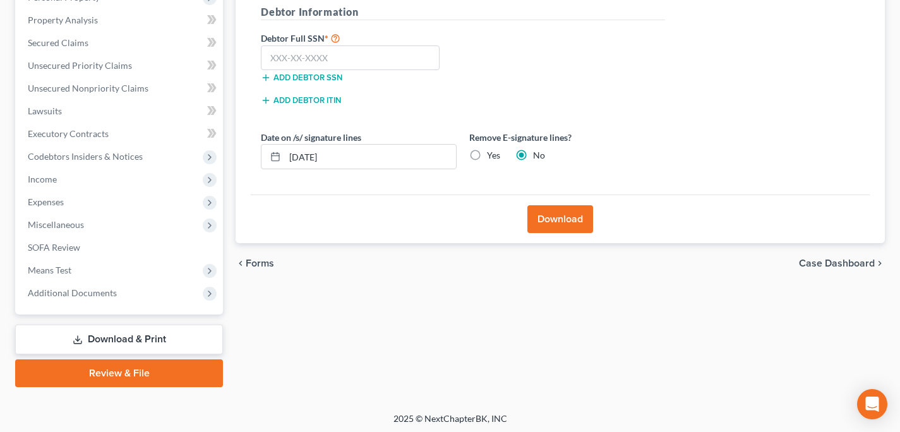
scroll to position [236, 0]
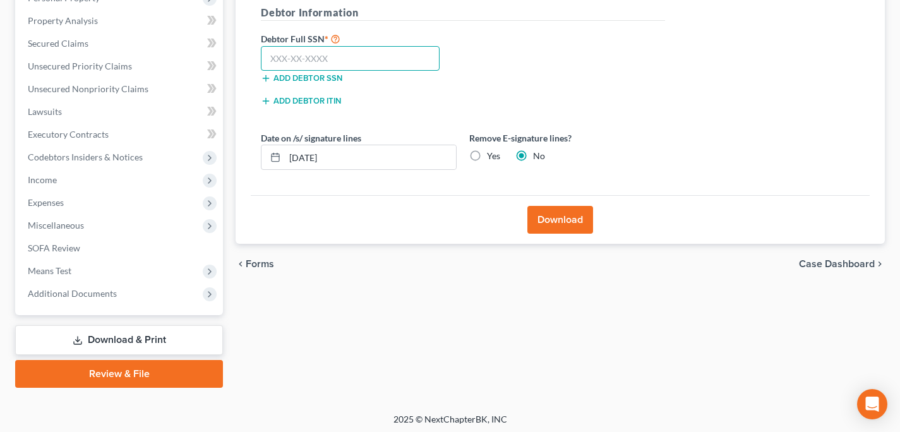
click at [302, 58] on input "text" at bounding box center [350, 58] width 179 height 25
type input "369-76-0089"
click at [557, 233] on div "Download" at bounding box center [560, 219] width 619 height 49
click at [562, 217] on button "Download" at bounding box center [560, 220] width 66 height 28
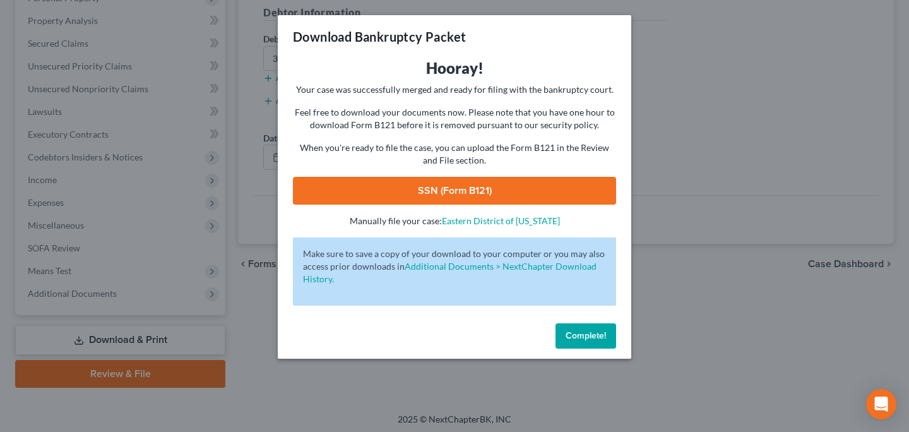
click at [456, 162] on p "When you're ready to file the case, you can upload the Form B121 in the Review …" at bounding box center [454, 153] width 323 height 25
click at [457, 181] on link "SSN (Form B121)" at bounding box center [454, 191] width 323 height 28
click at [587, 342] on button "Complete!" at bounding box center [586, 335] width 61 height 25
